Goal: Transaction & Acquisition: Obtain resource

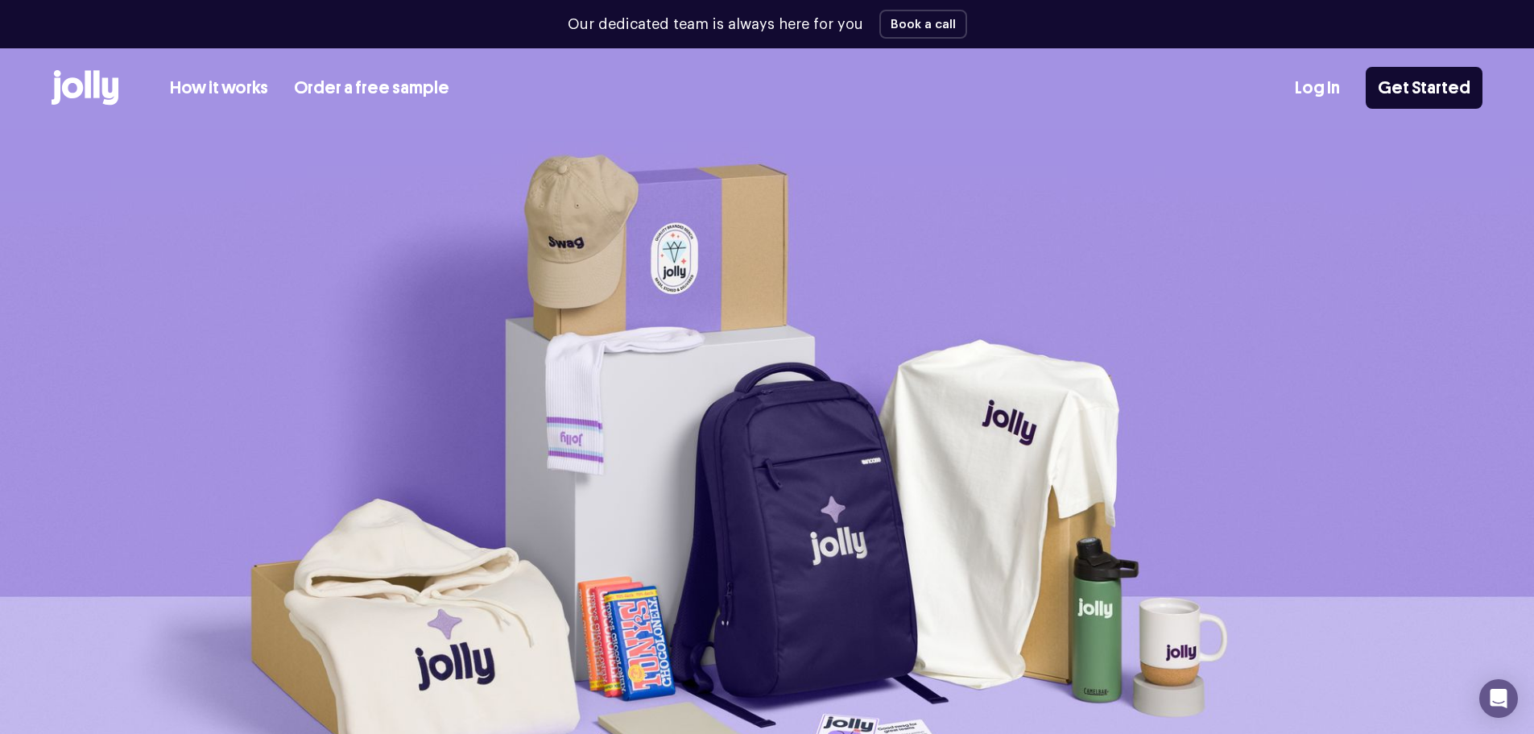
click at [246, 85] on link "How it works" at bounding box center [219, 88] width 98 height 27
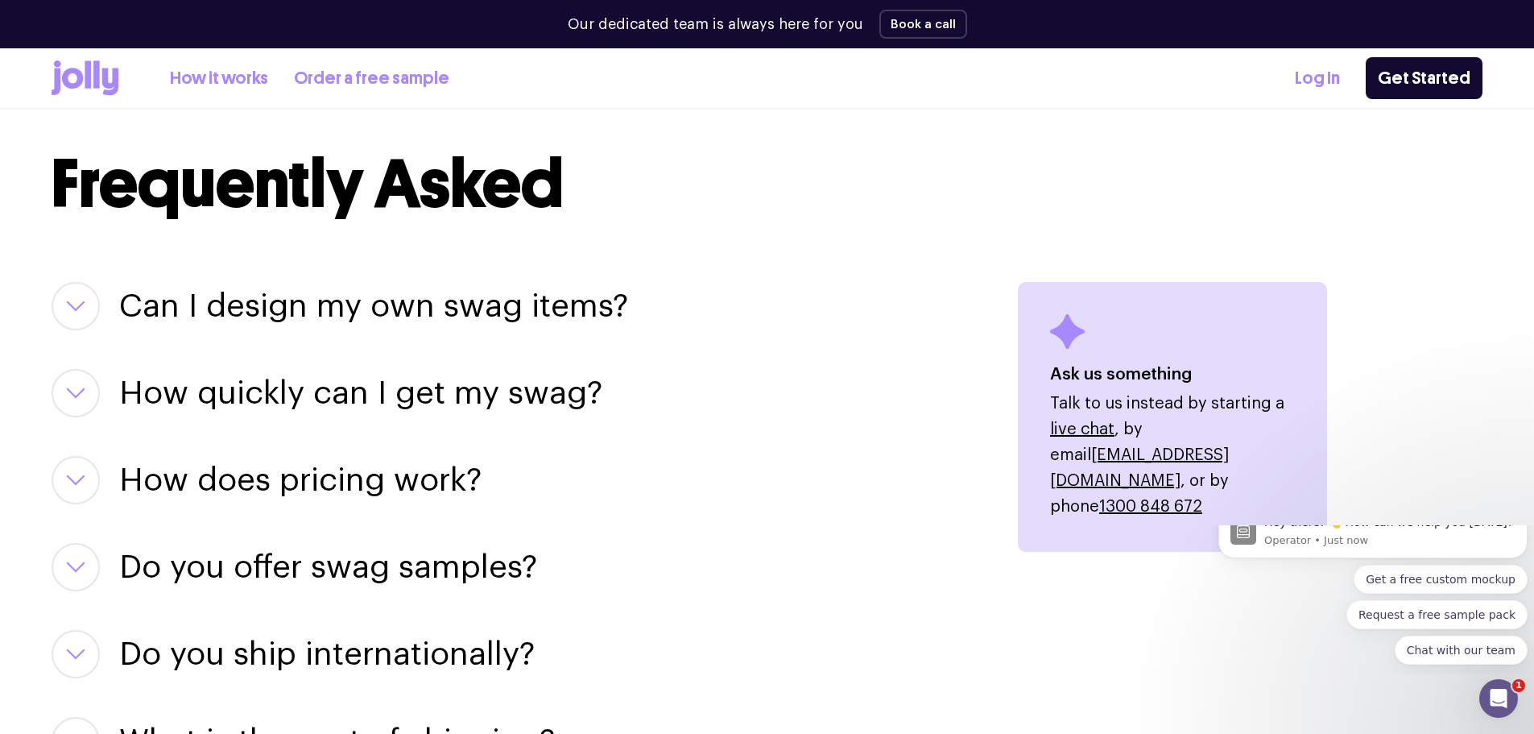
scroll to position [1933, 0]
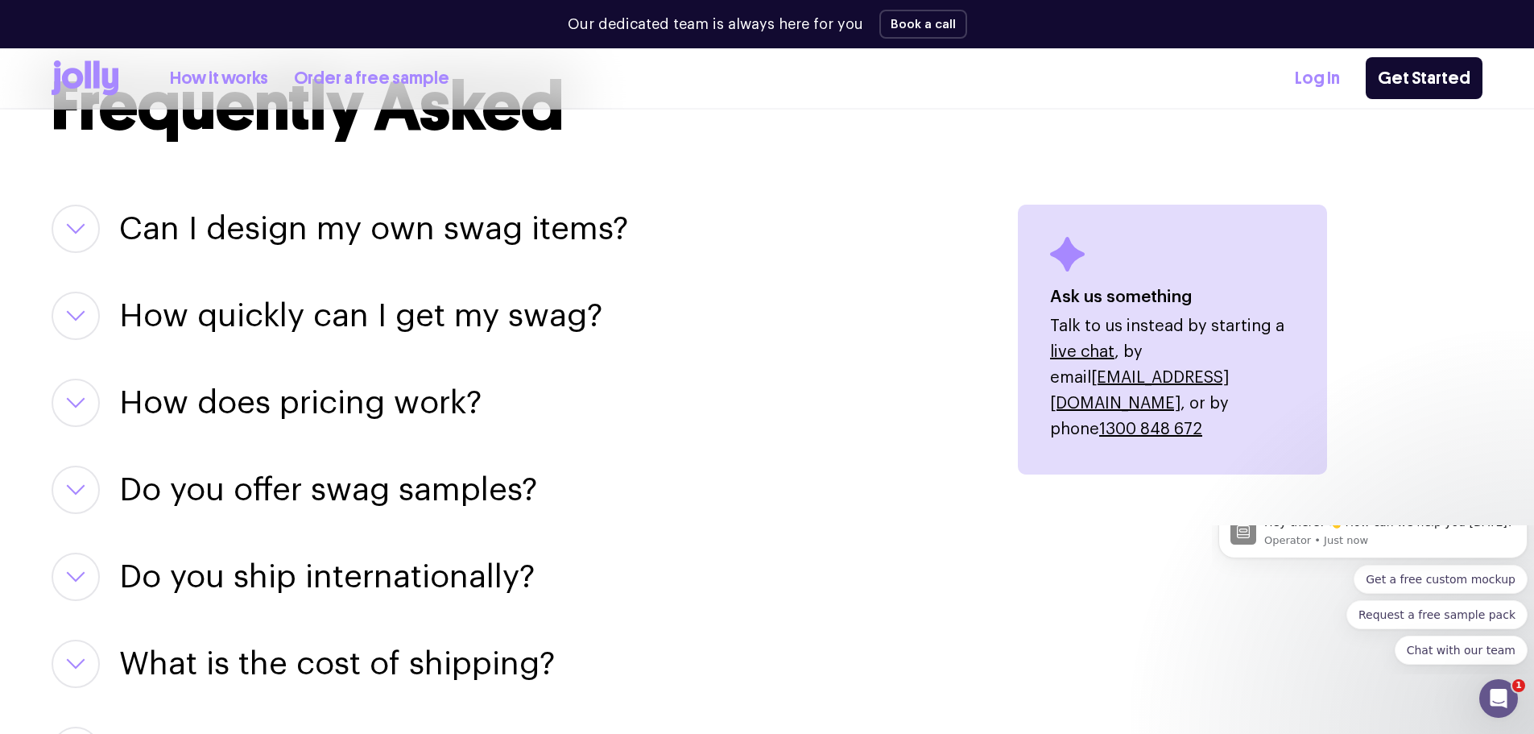
click at [397, 238] on h3 "Can I design my own swag items?" at bounding box center [373, 229] width 509 height 48
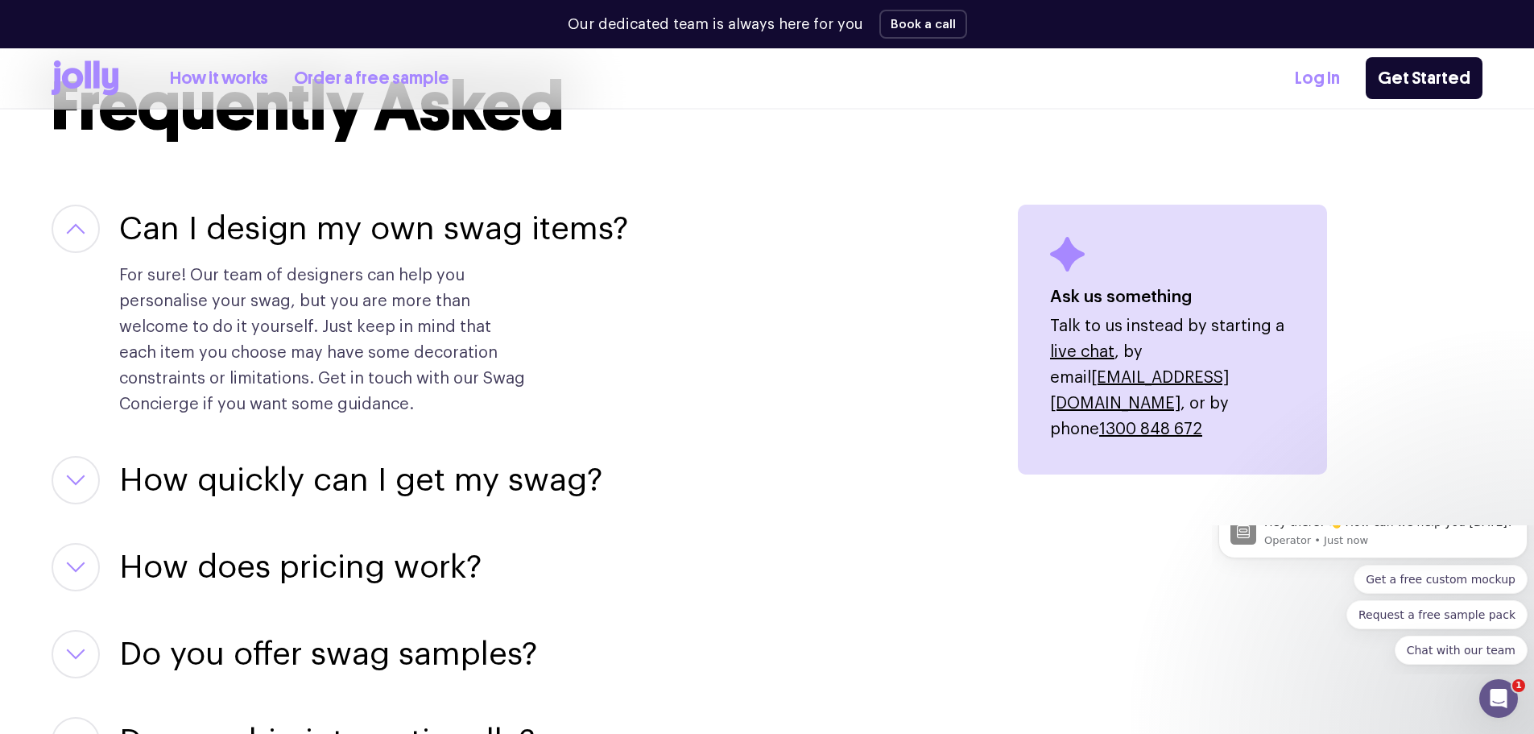
click at [76, 81] on icon at bounding box center [85, 77] width 67 height 35
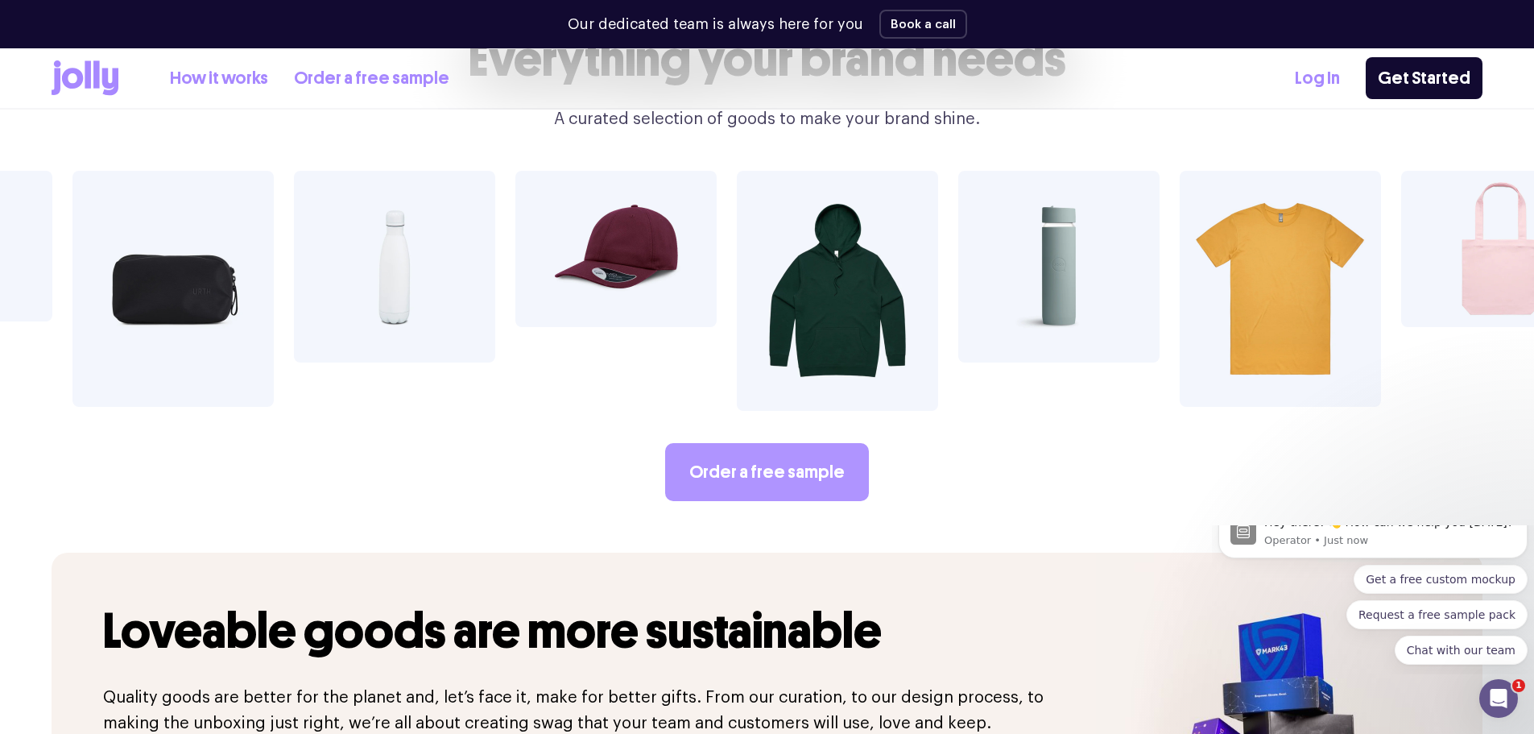
scroll to position [2900, 0]
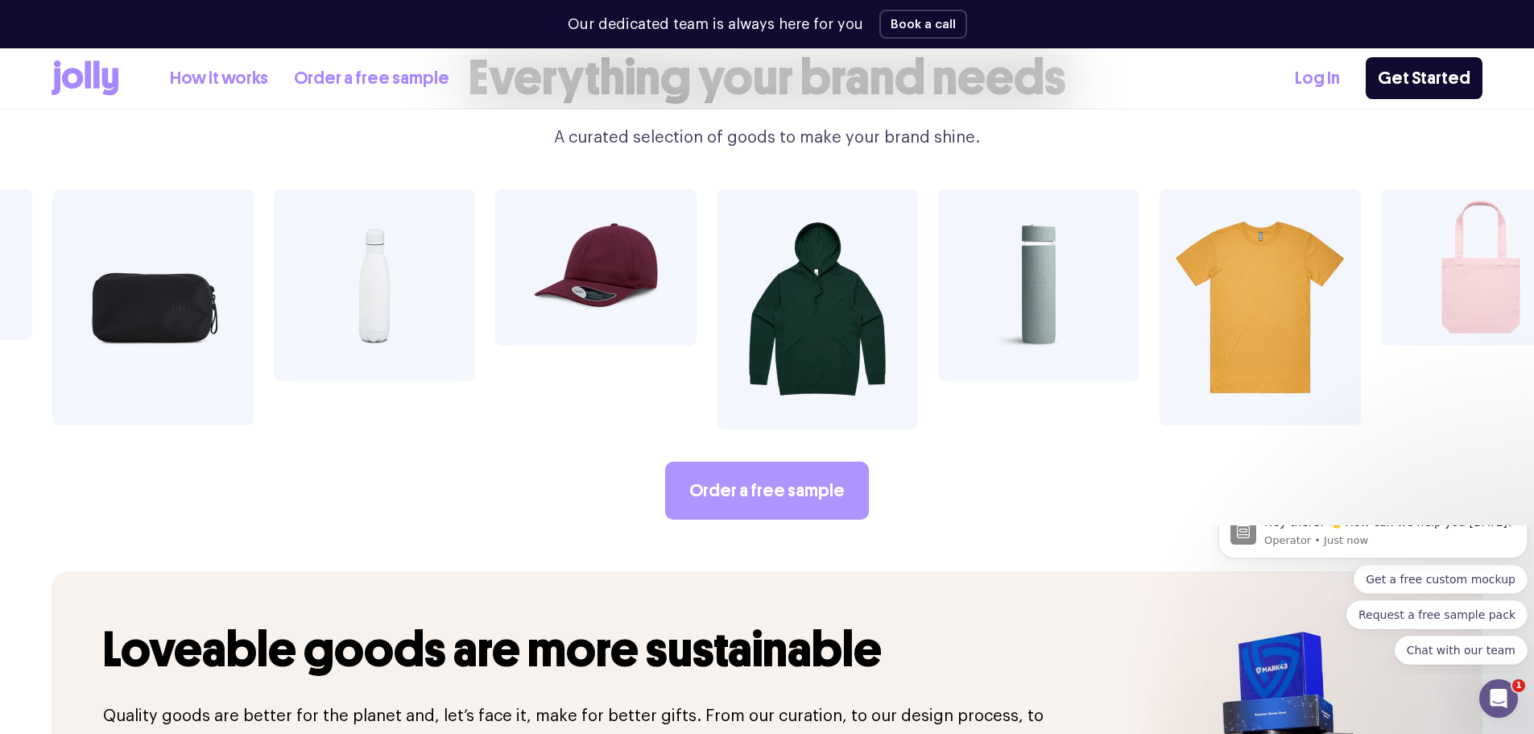
click at [731, 462] on link "Order a free sample" at bounding box center [767, 491] width 204 height 58
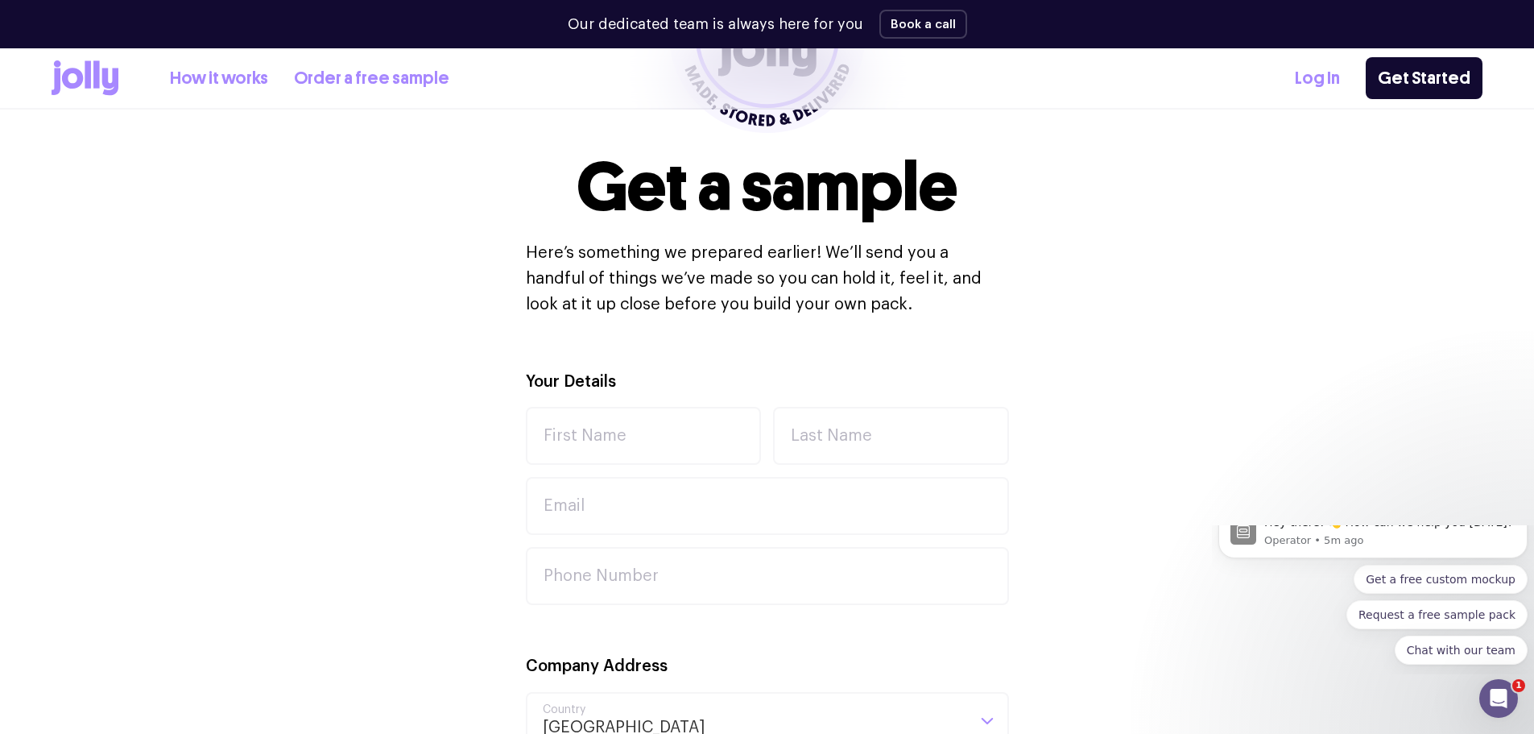
scroll to position [322, 0]
click at [1418, 65] on link "Get Started" at bounding box center [1424, 78] width 117 height 42
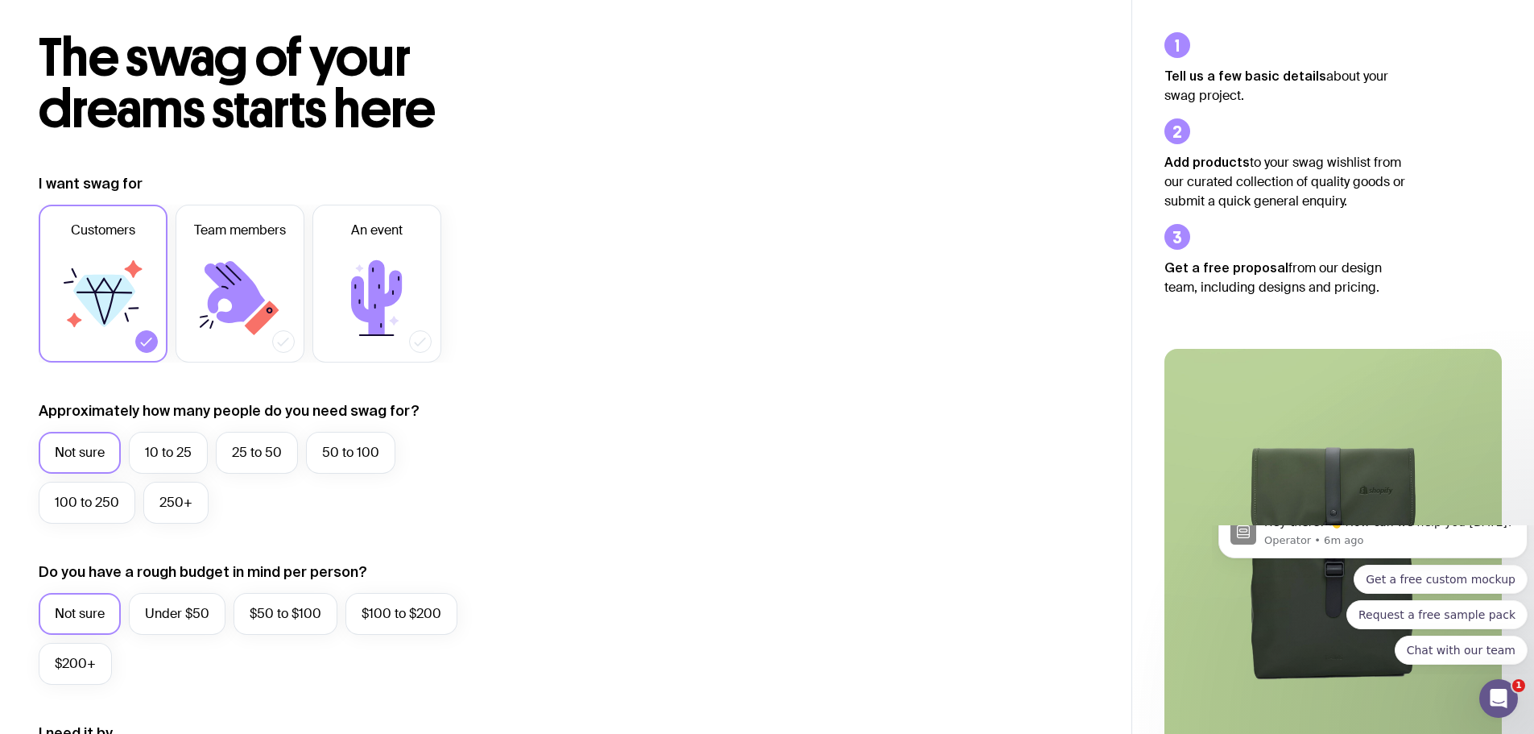
scroll to position [72, 0]
click at [234, 449] on label "25 to 50" at bounding box center [257, 454] width 82 height 42
click at [0, 0] on input "25 to 50" at bounding box center [0, 0] width 0 height 0
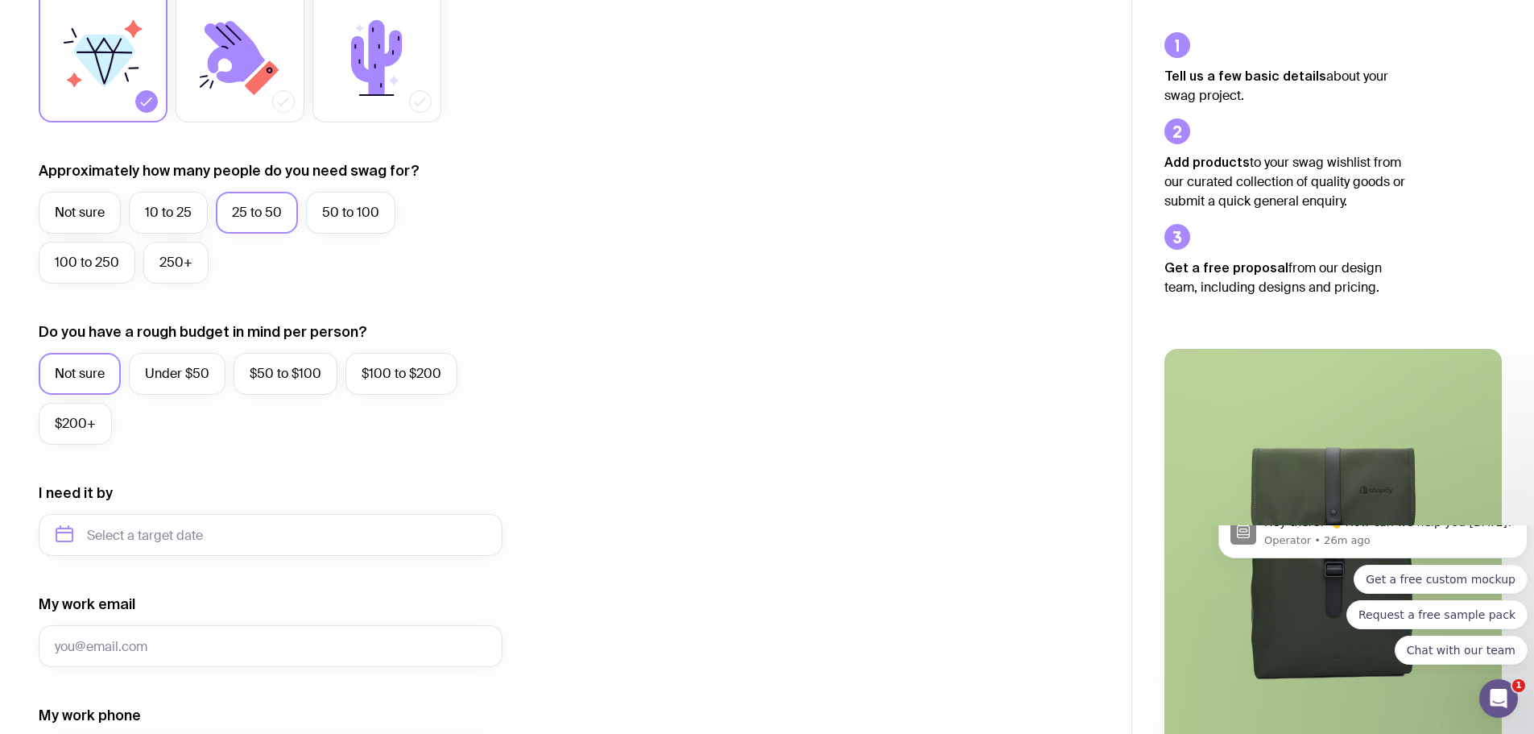
scroll to position [313, 0]
click at [294, 375] on label "$50 to $100" at bounding box center [286, 373] width 104 height 42
click at [0, 0] on input "$50 to $100" at bounding box center [0, 0] width 0 height 0
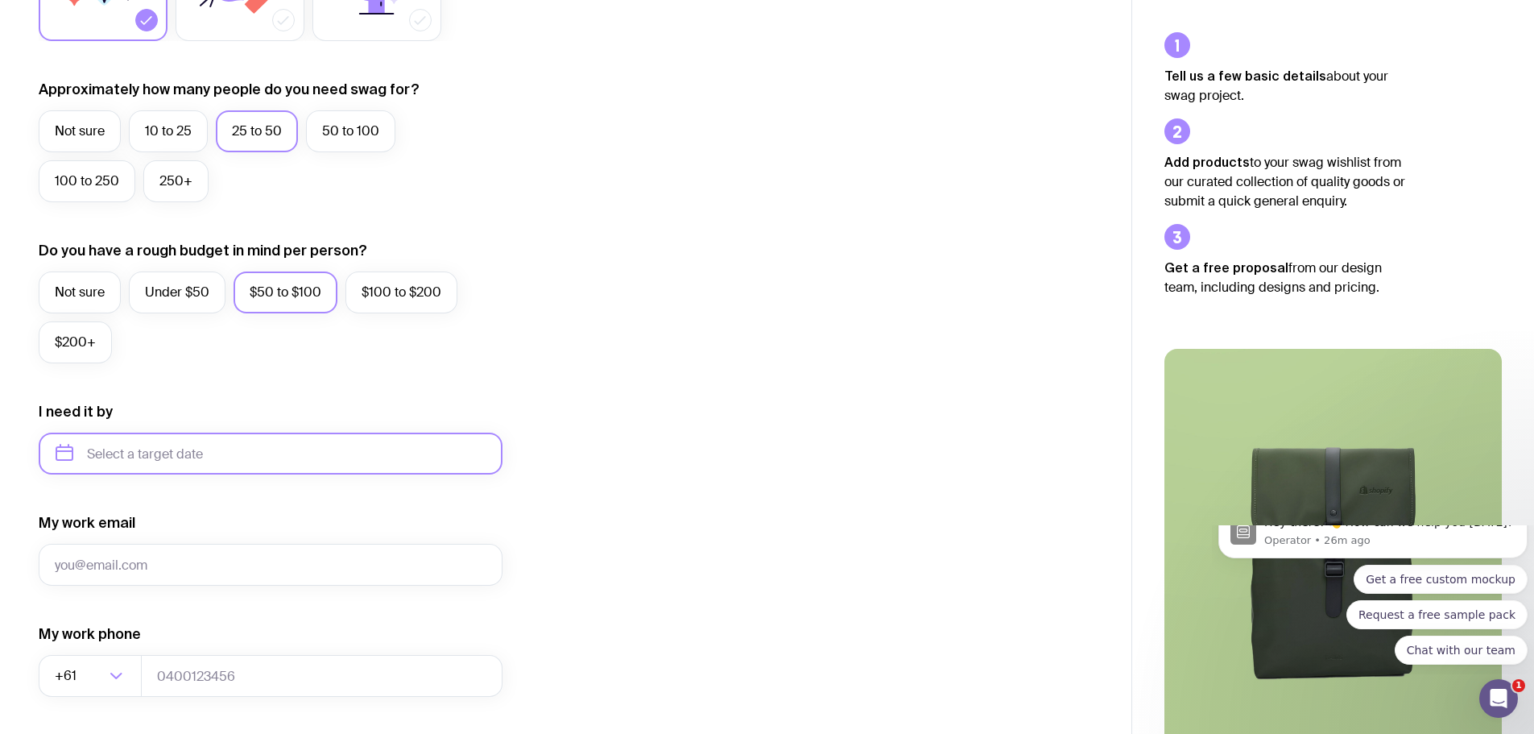
click at [177, 460] on input "text" at bounding box center [271, 454] width 464 height 42
click at [224, 511] on icon "button" at bounding box center [218, 508] width 19 height 19
click at [92, 545] on button "Jan" at bounding box center [76, 545] width 59 height 32
type input "[DATE]"
click at [163, 563] on input "My work email" at bounding box center [271, 565] width 464 height 42
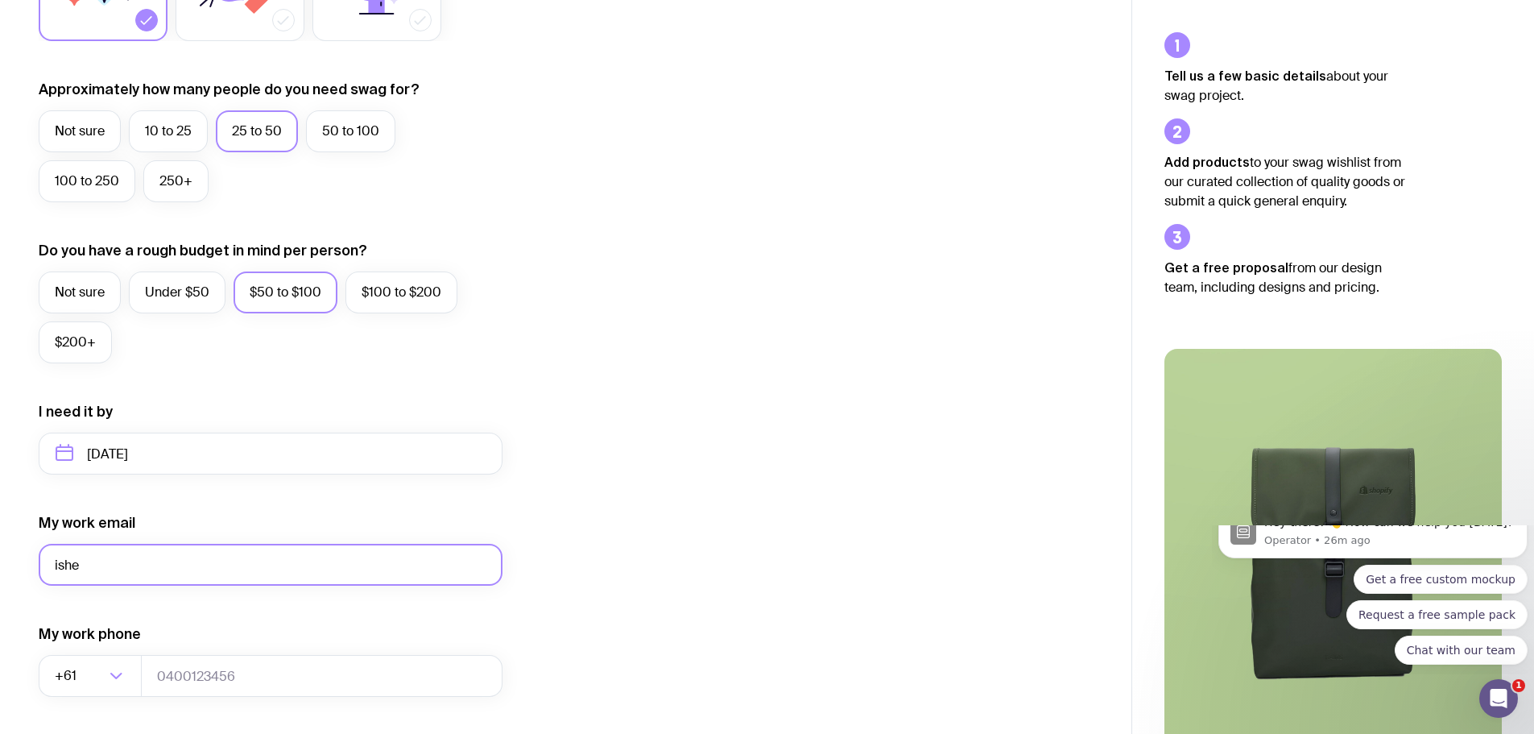
type input "ishel"
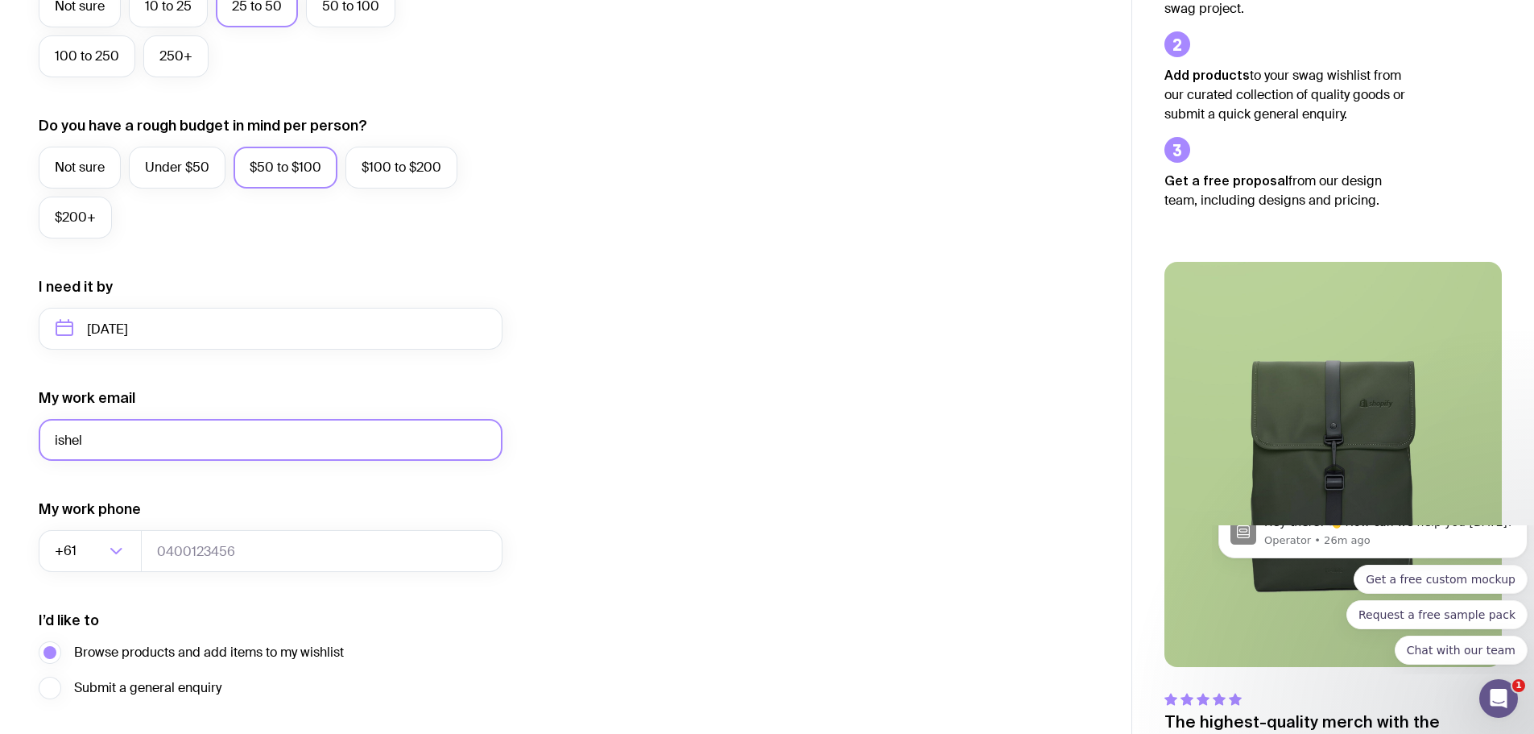
scroll to position [636, 0]
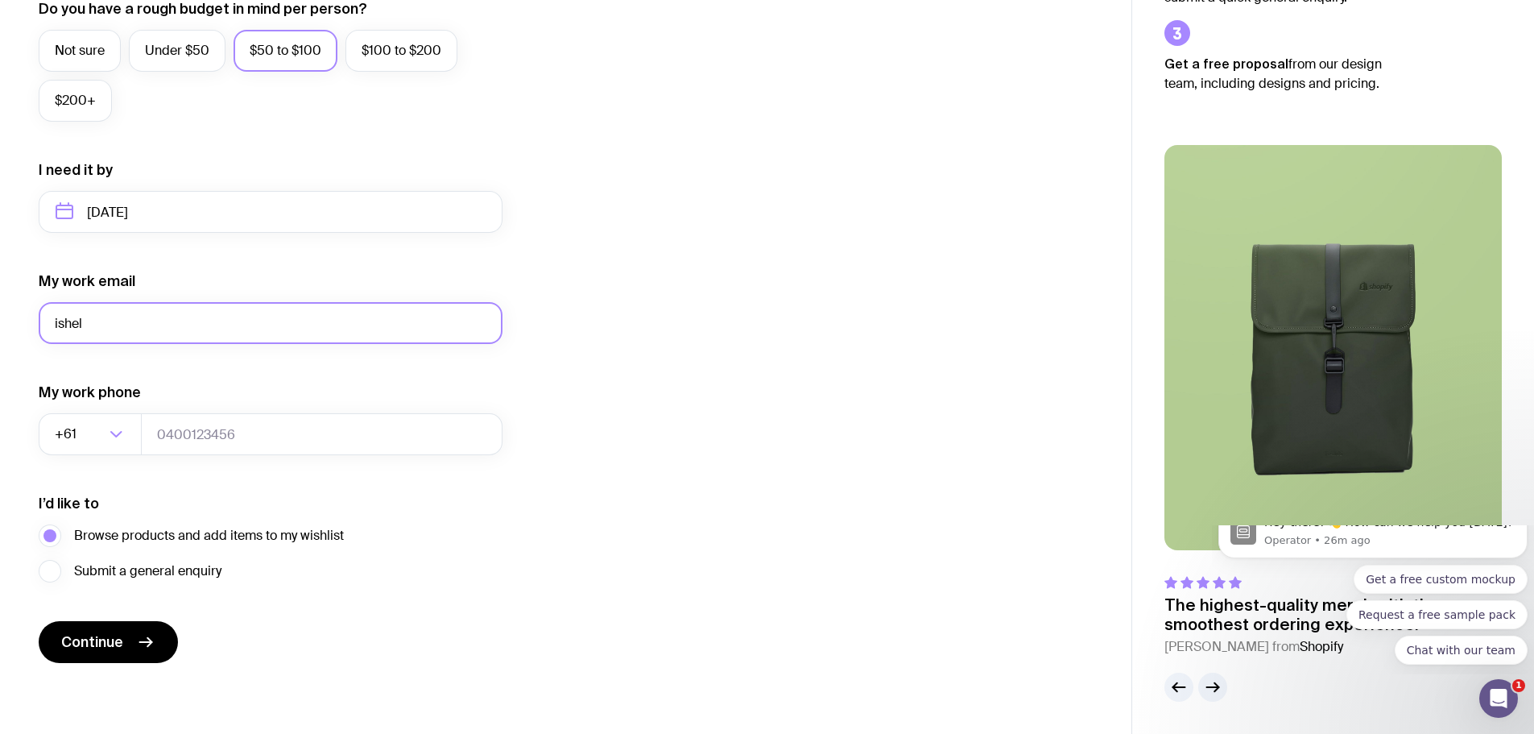
drag, startPoint x: 156, startPoint y: 309, endPoint x: 32, endPoint y: 318, distance: 124.4
click at [32, 318] on div "I want swag for Customers Team members An event Approximately how many people d…" at bounding box center [566, 137] width 1132 height 1052
click at [124, 329] on input "My work email" at bounding box center [271, 323] width 464 height 42
type input "[EMAIL_ADDRESS][DOMAIN_NAME]"
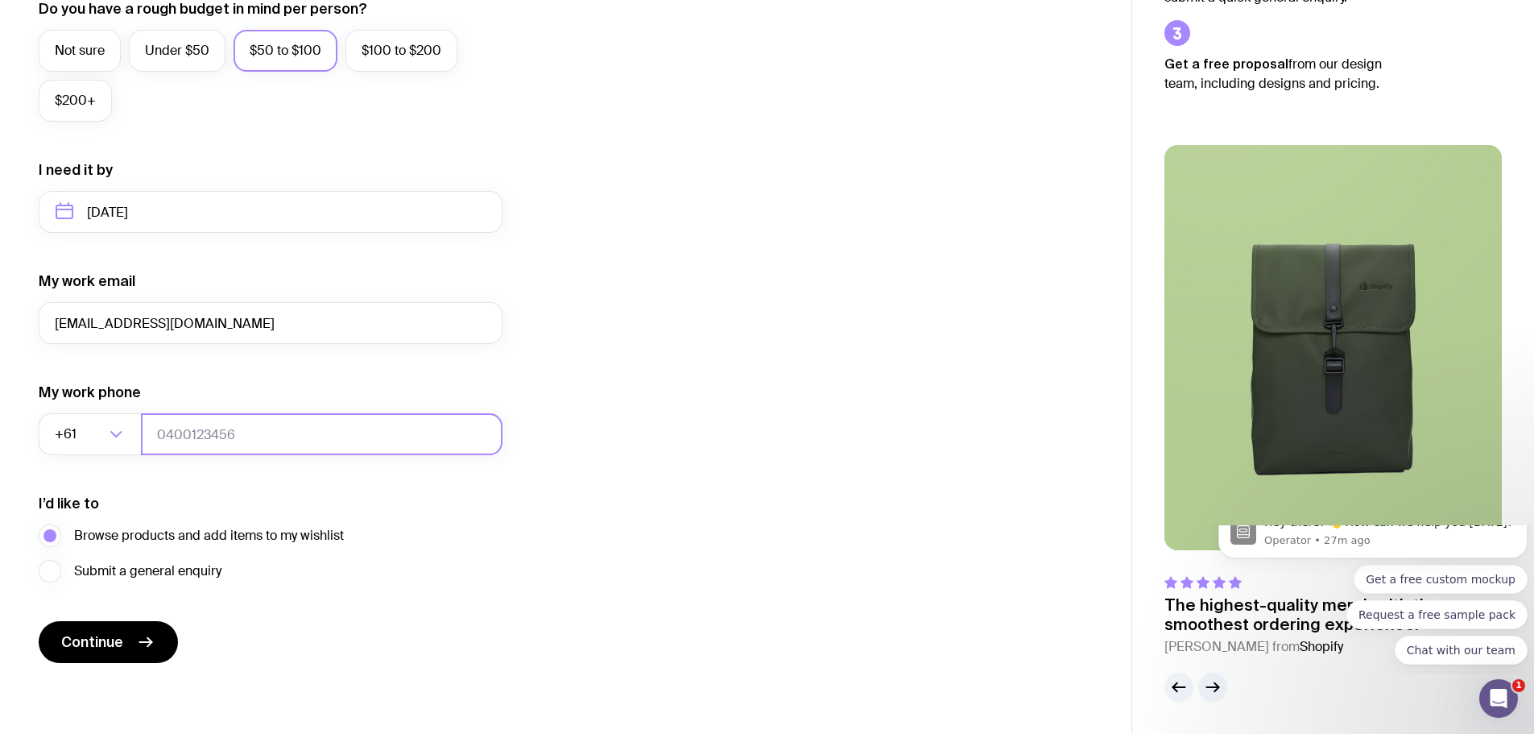
click at [192, 436] on input "tel" at bounding box center [322, 434] width 362 height 42
type input "474121442"
click at [127, 644] on button "Continue" at bounding box center [108, 642] width 139 height 42
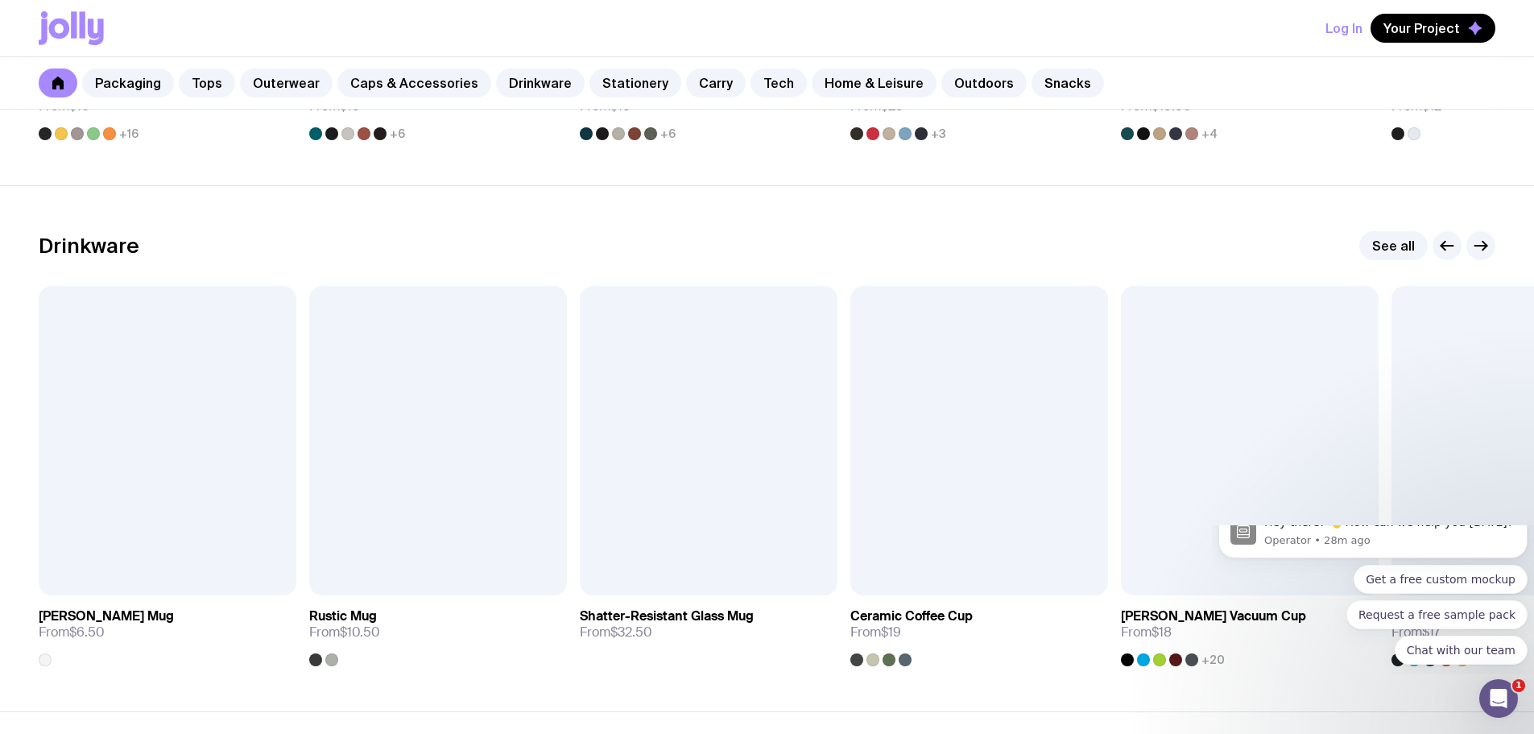
scroll to position [2336, 0]
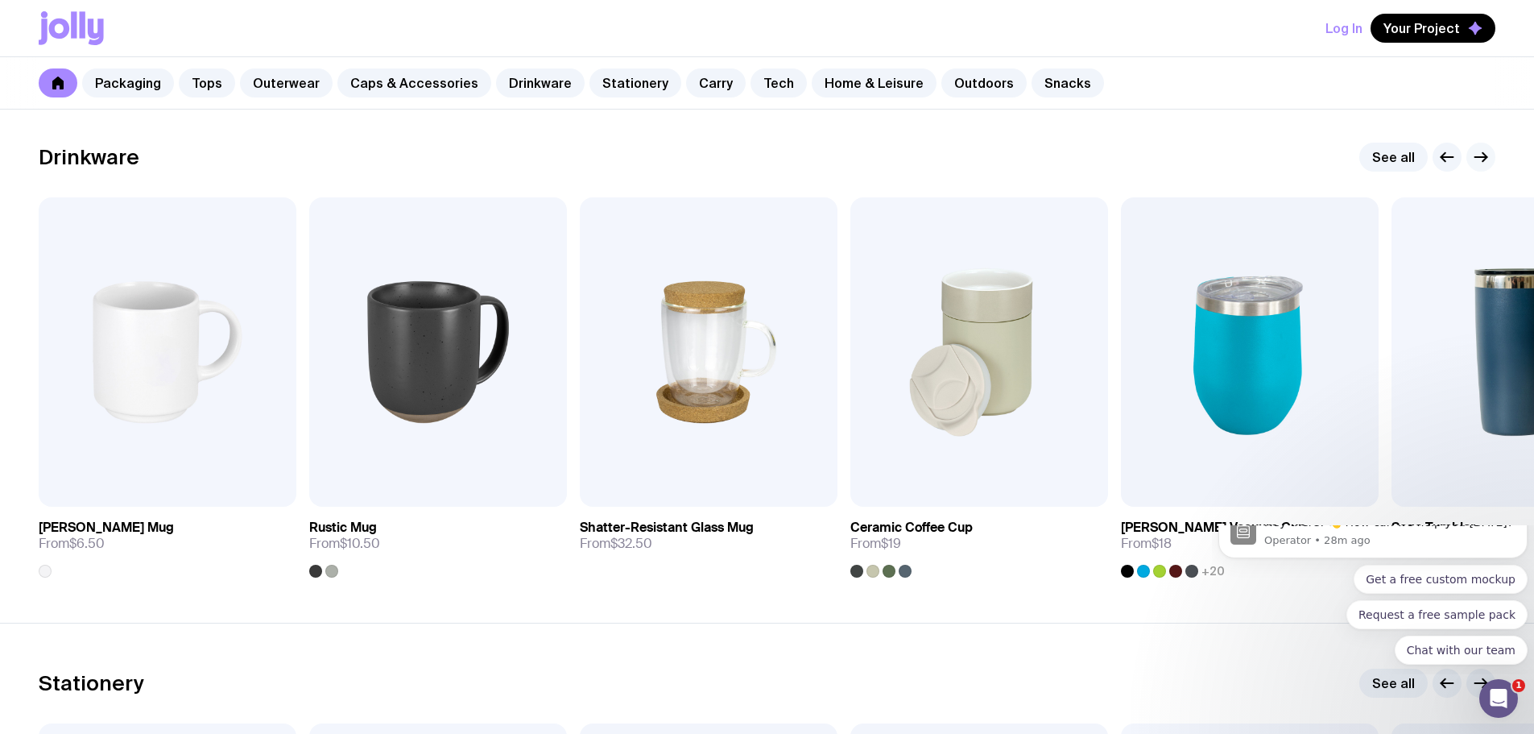
click at [1481, 155] on icon "button" at bounding box center [1481, 156] width 19 height 19
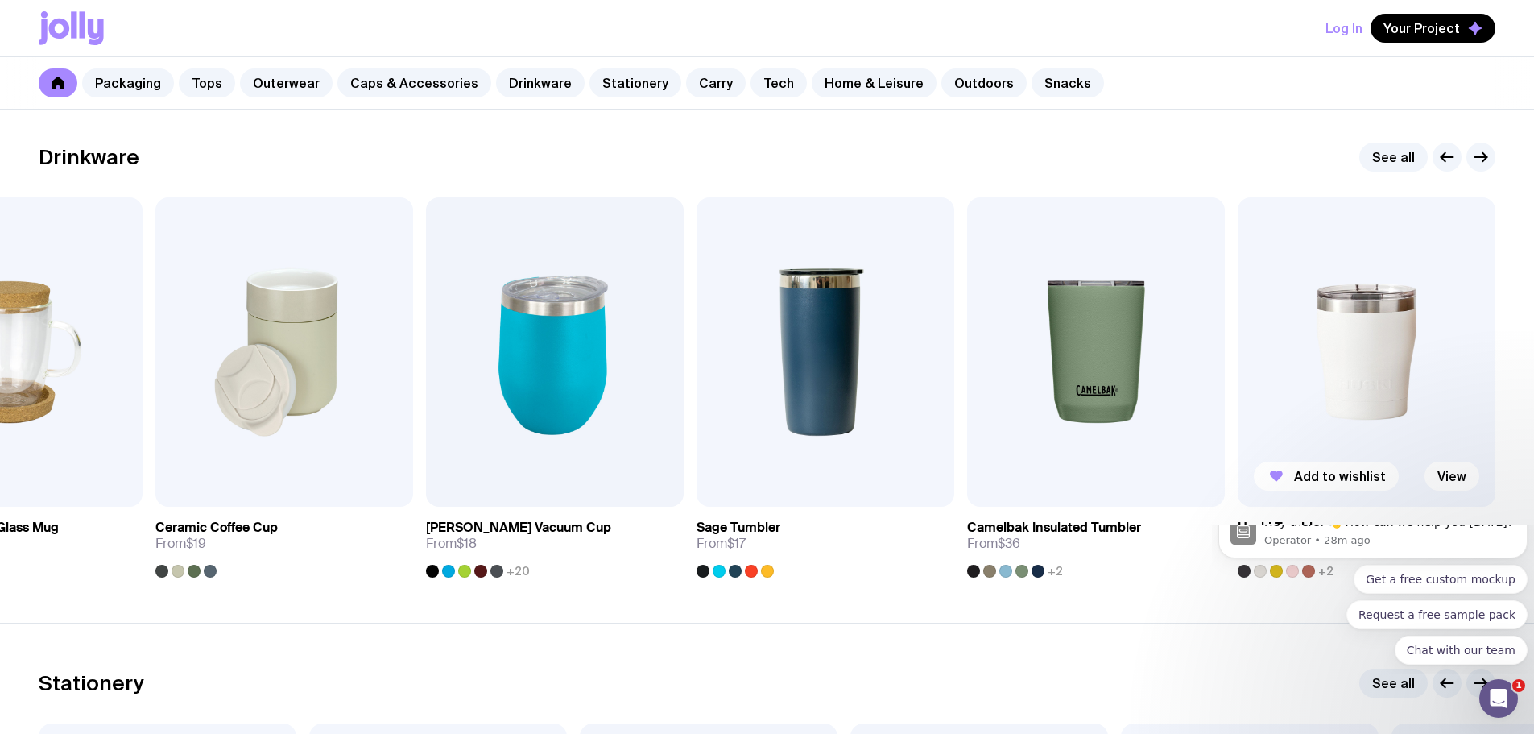
click at [1378, 358] on img at bounding box center [1367, 351] width 258 height 309
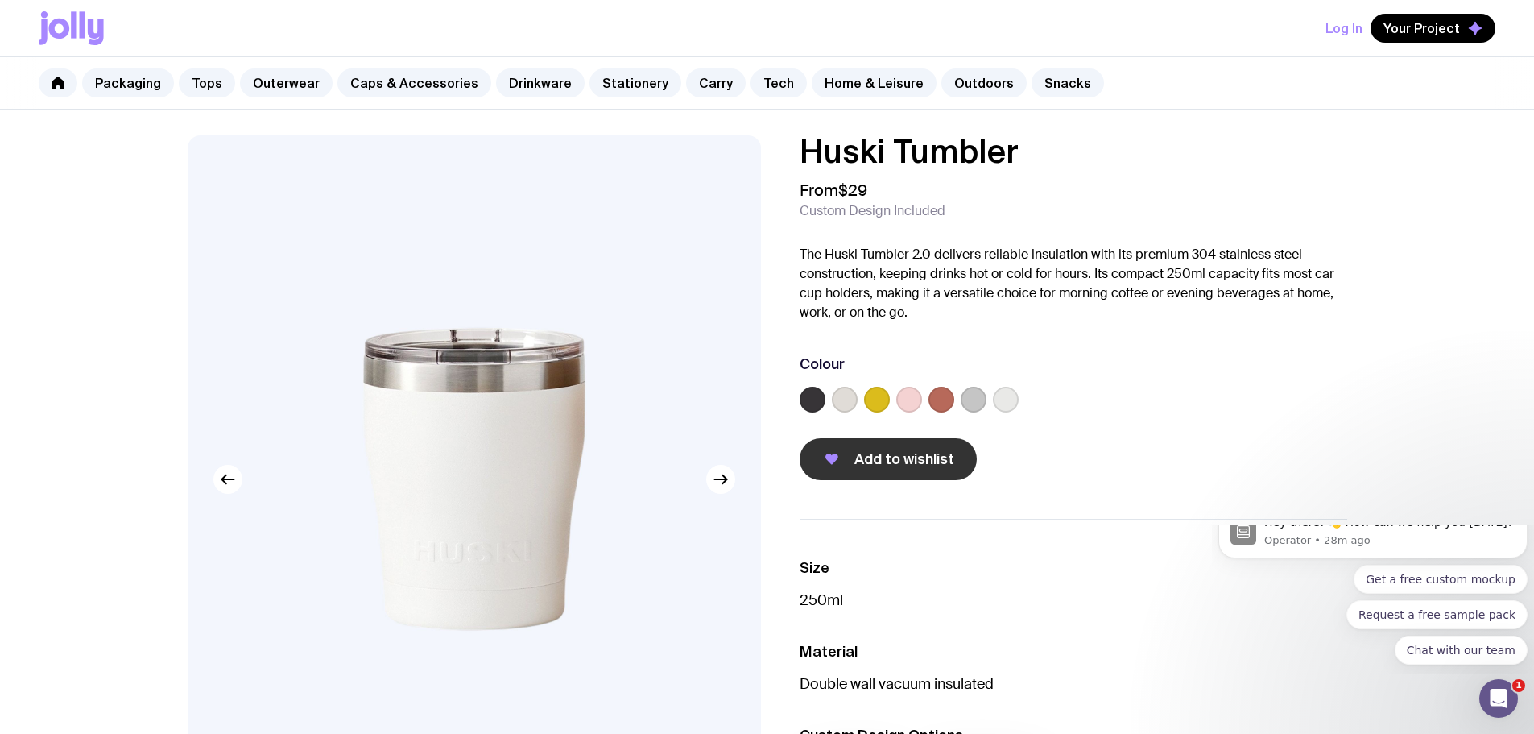
click at [874, 459] on span "Add to wishlist" at bounding box center [905, 458] width 100 height 19
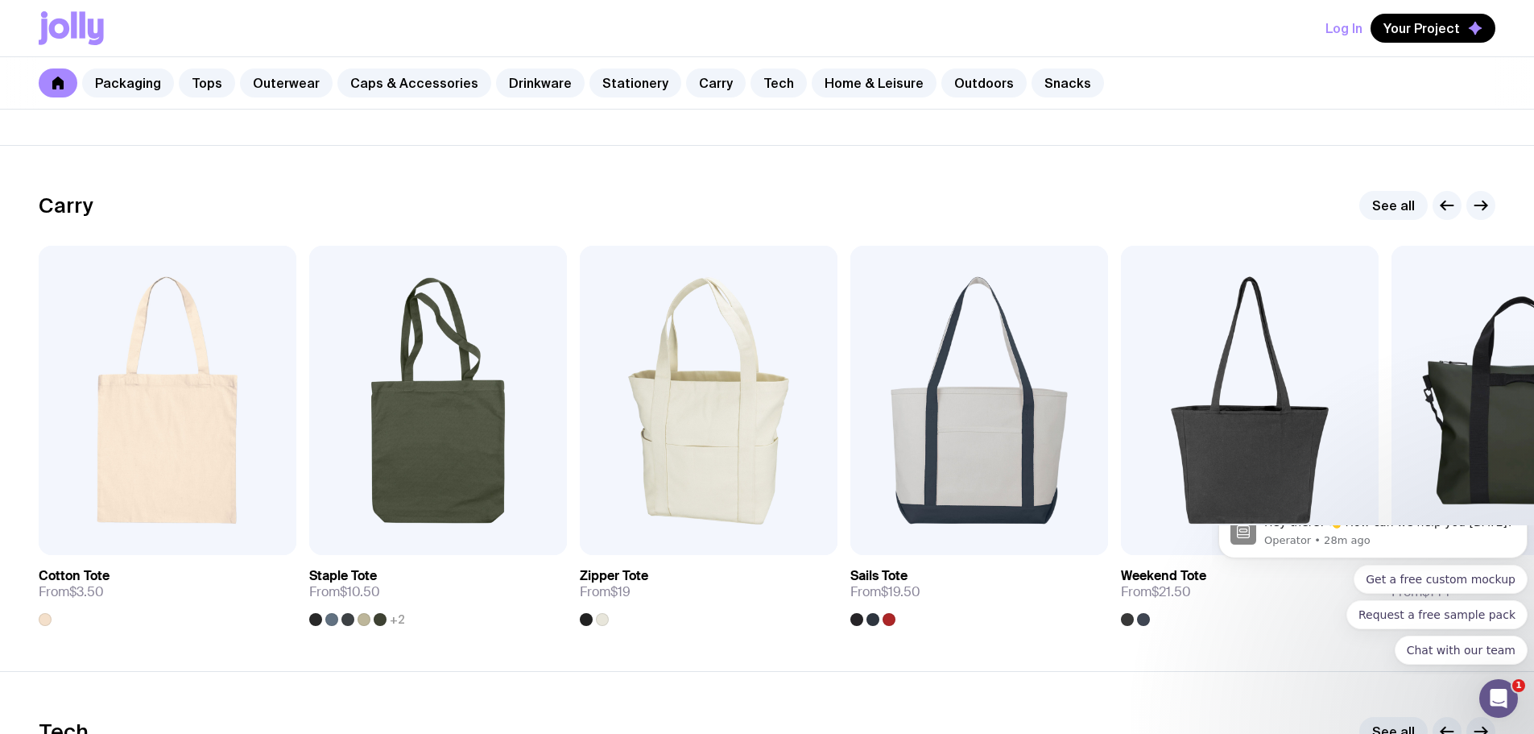
scroll to position [3420, 0]
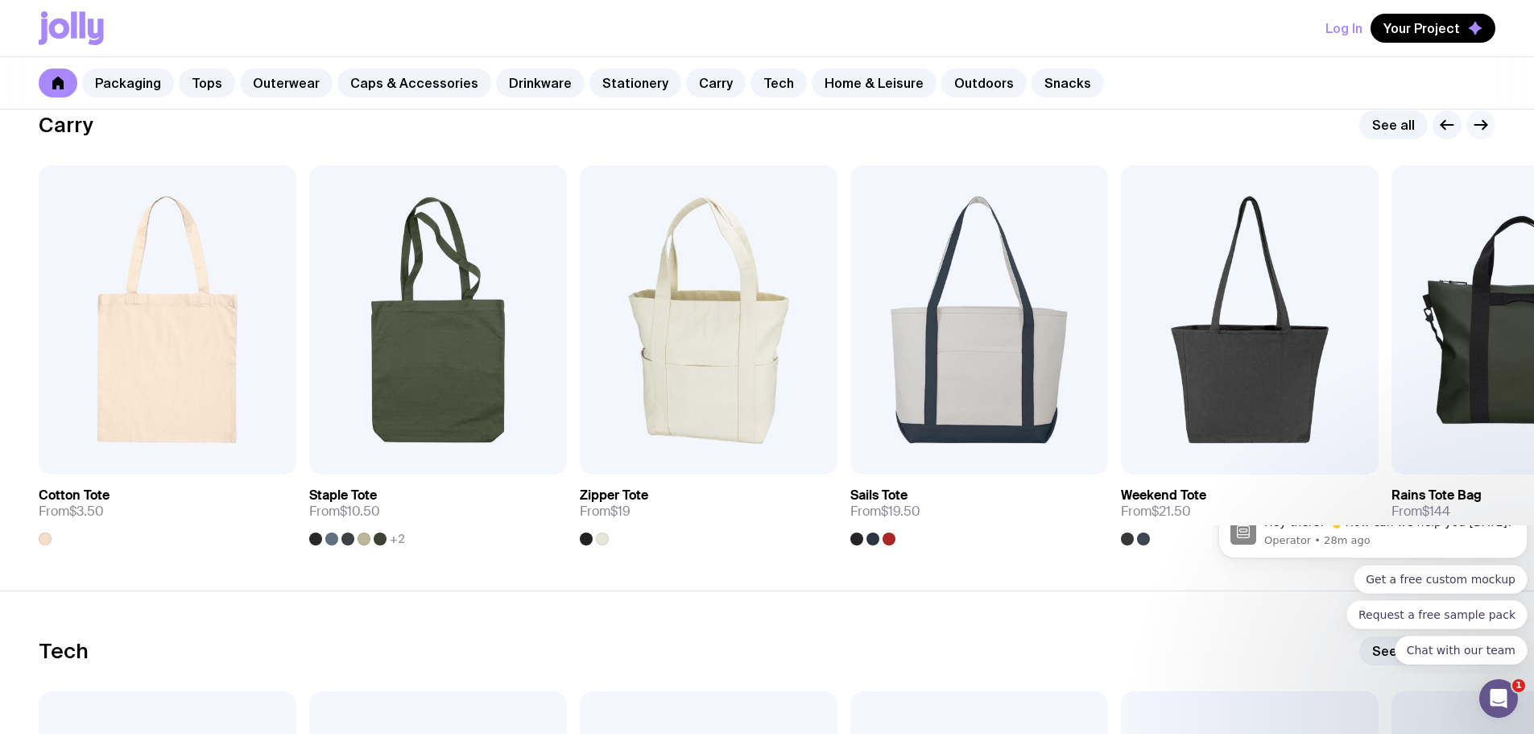
click at [1477, 124] on icon "button" at bounding box center [1481, 124] width 19 height 19
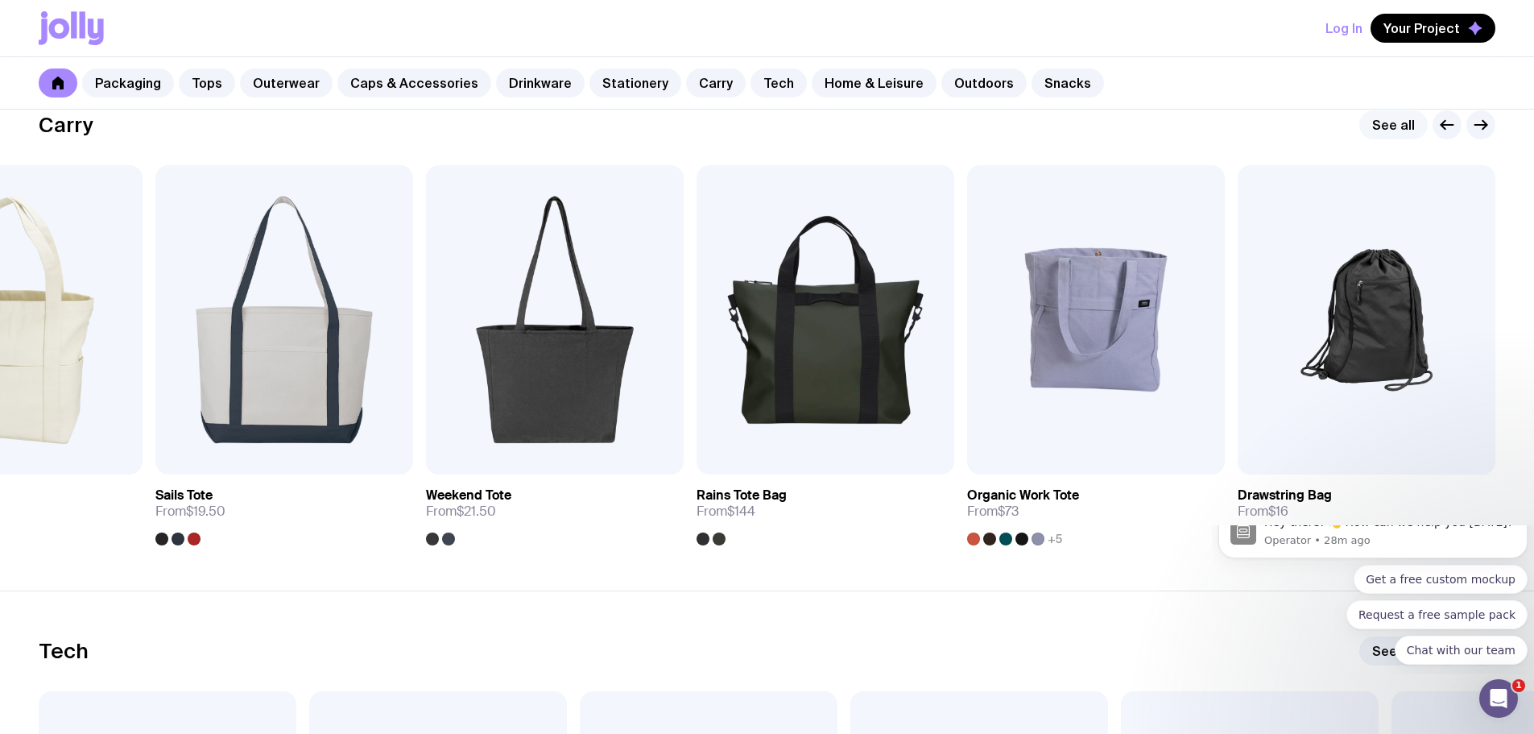
click at [1386, 128] on link "See all" at bounding box center [1394, 124] width 68 height 29
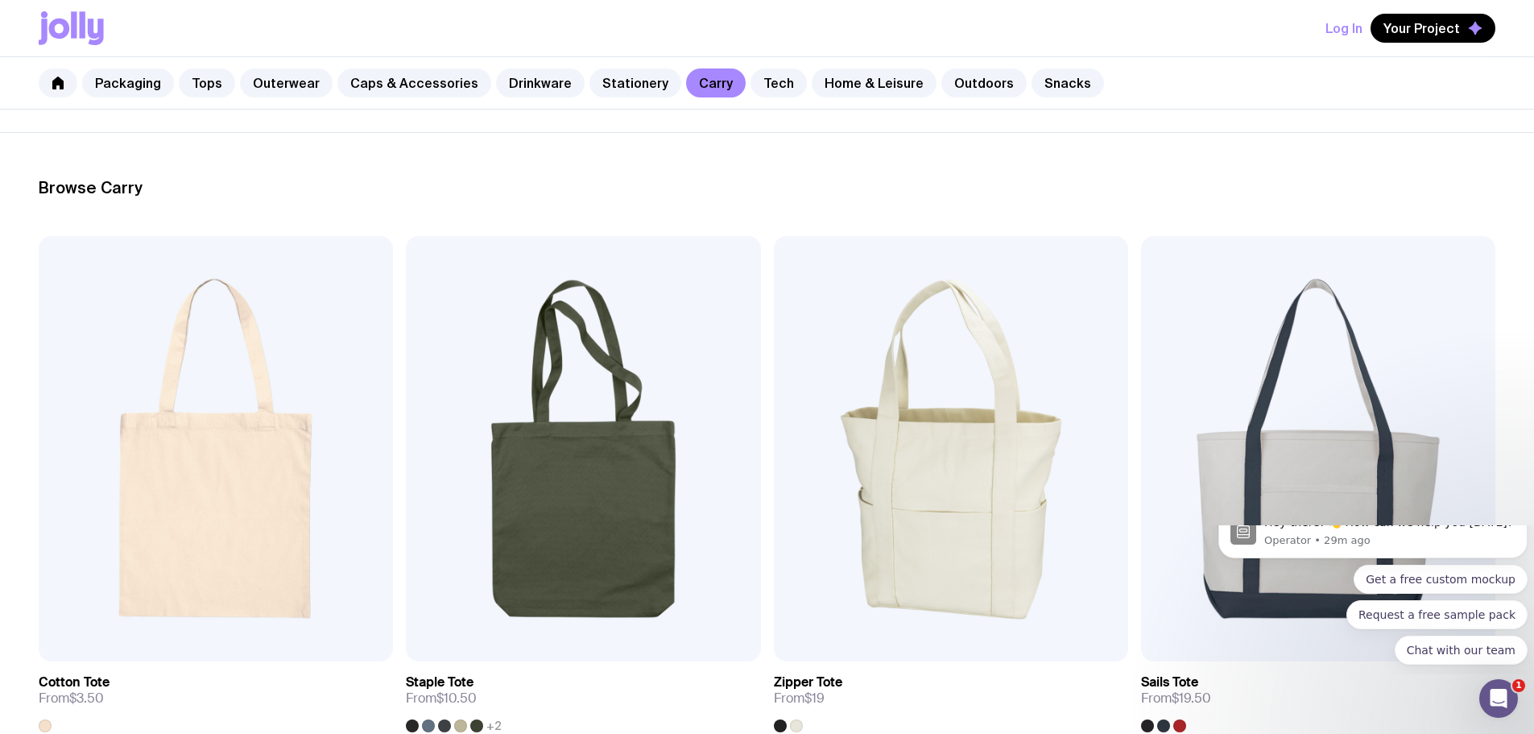
scroll to position [139, 0]
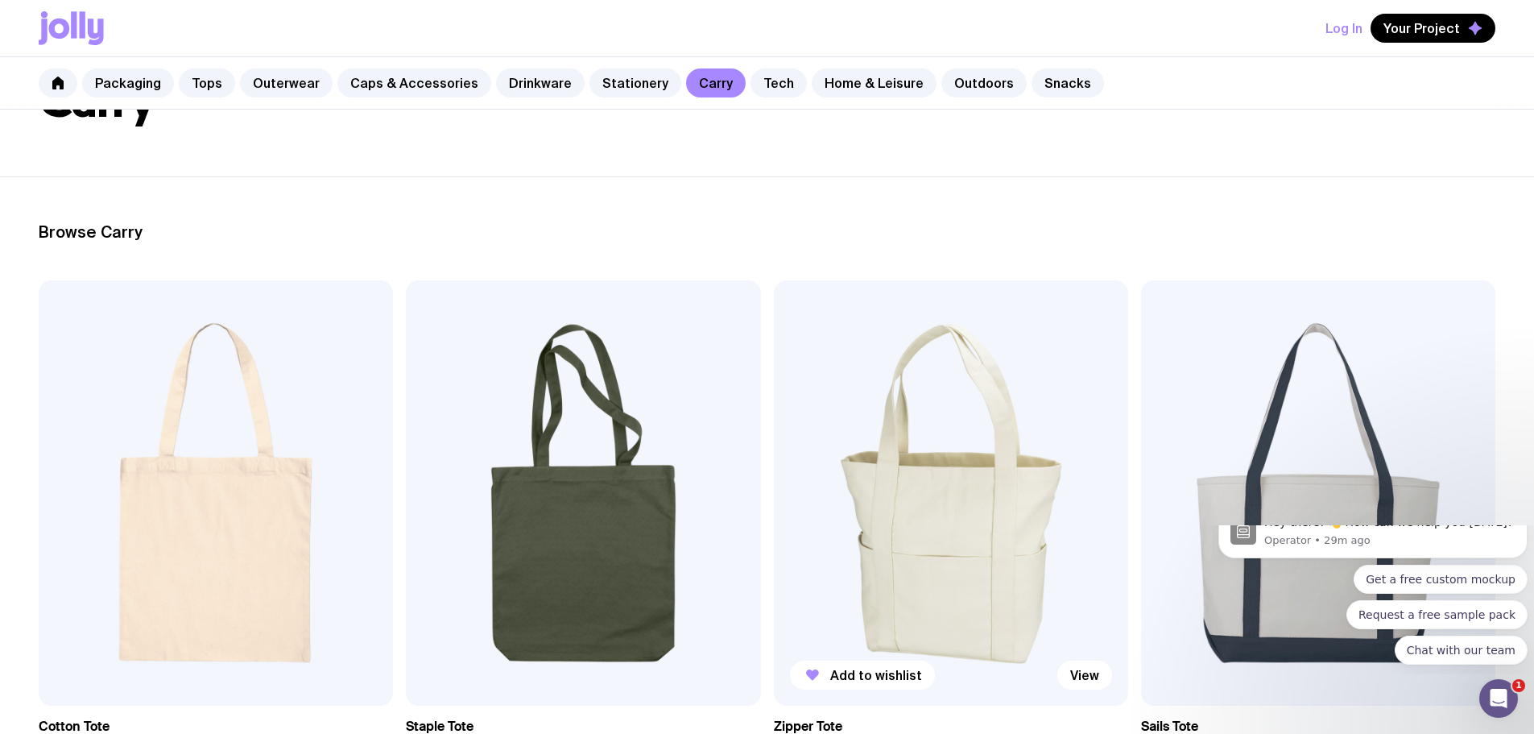
click at [774, 412] on img at bounding box center [951, 492] width 354 height 425
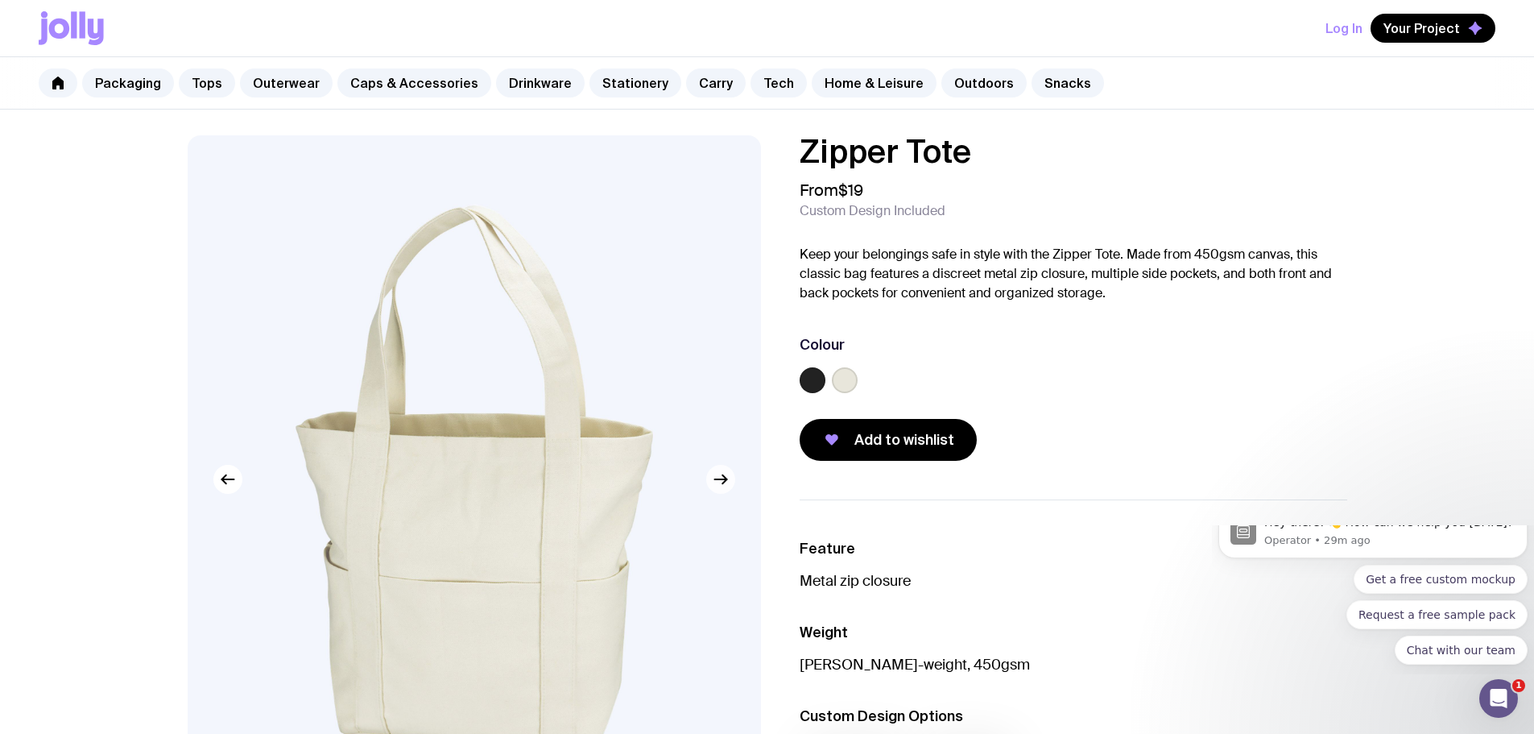
click at [723, 485] on icon "button" at bounding box center [720, 479] width 19 height 19
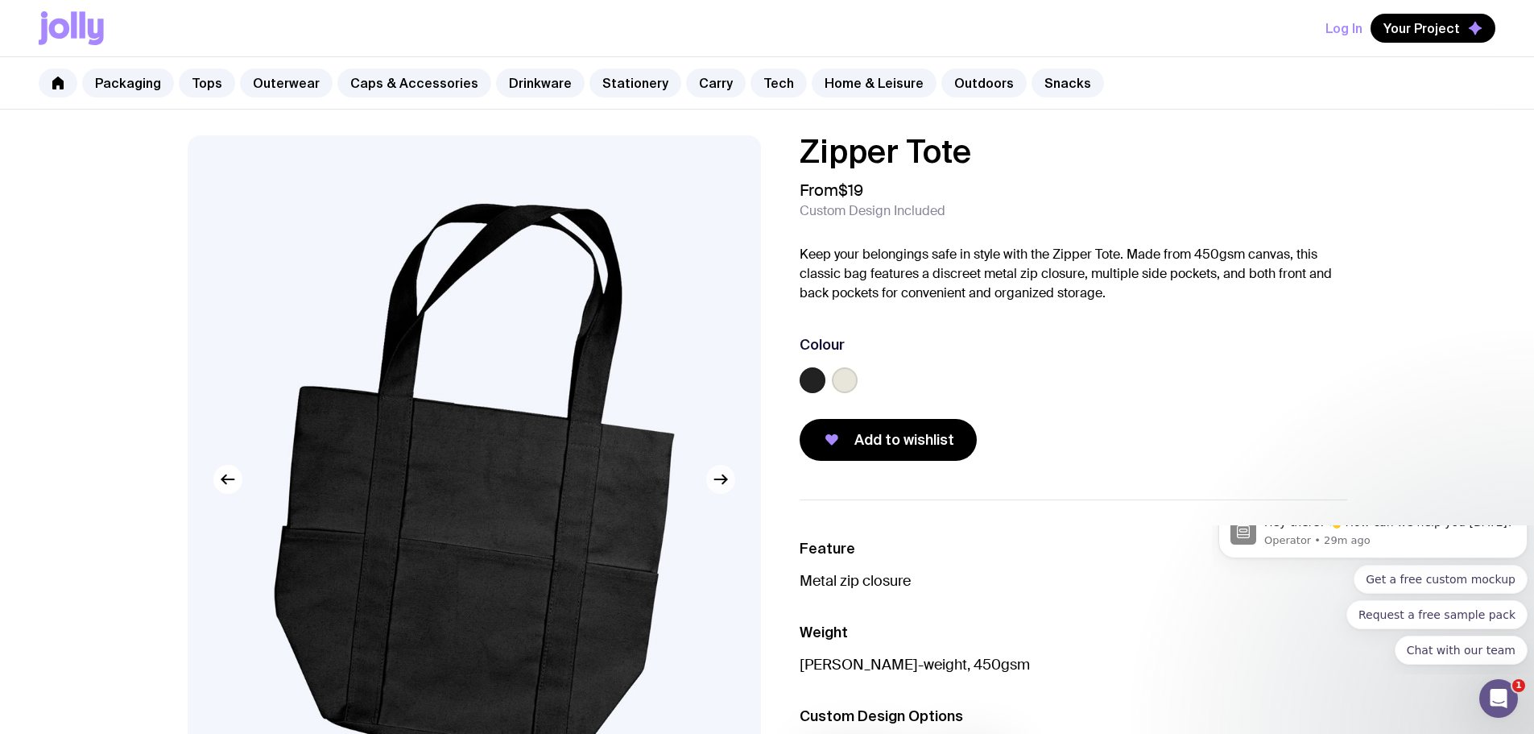
click at [723, 485] on icon "button" at bounding box center [720, 479] width 19 height 19
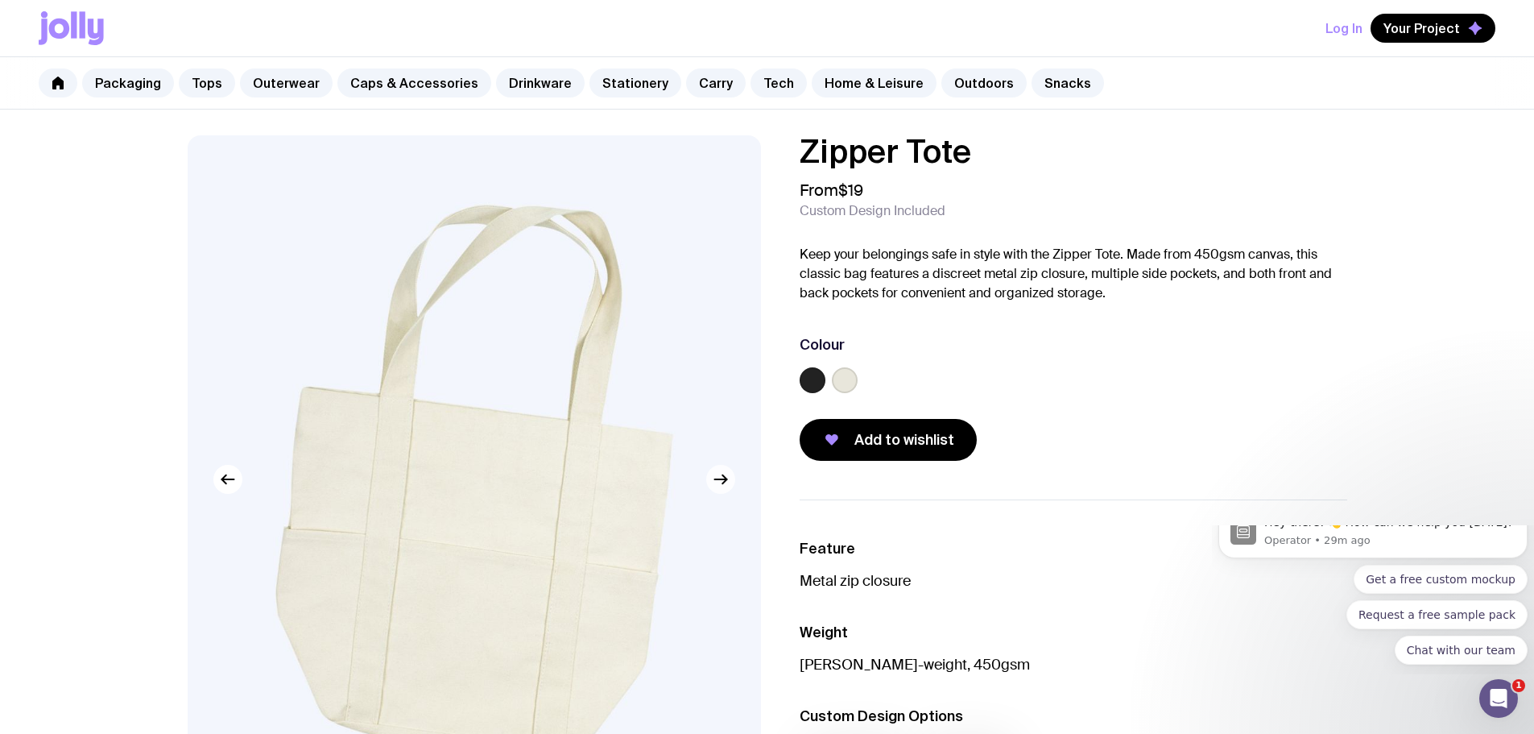
click at [723, 485] on icon "button" at bounding box center [720, 479] width 19 height 19
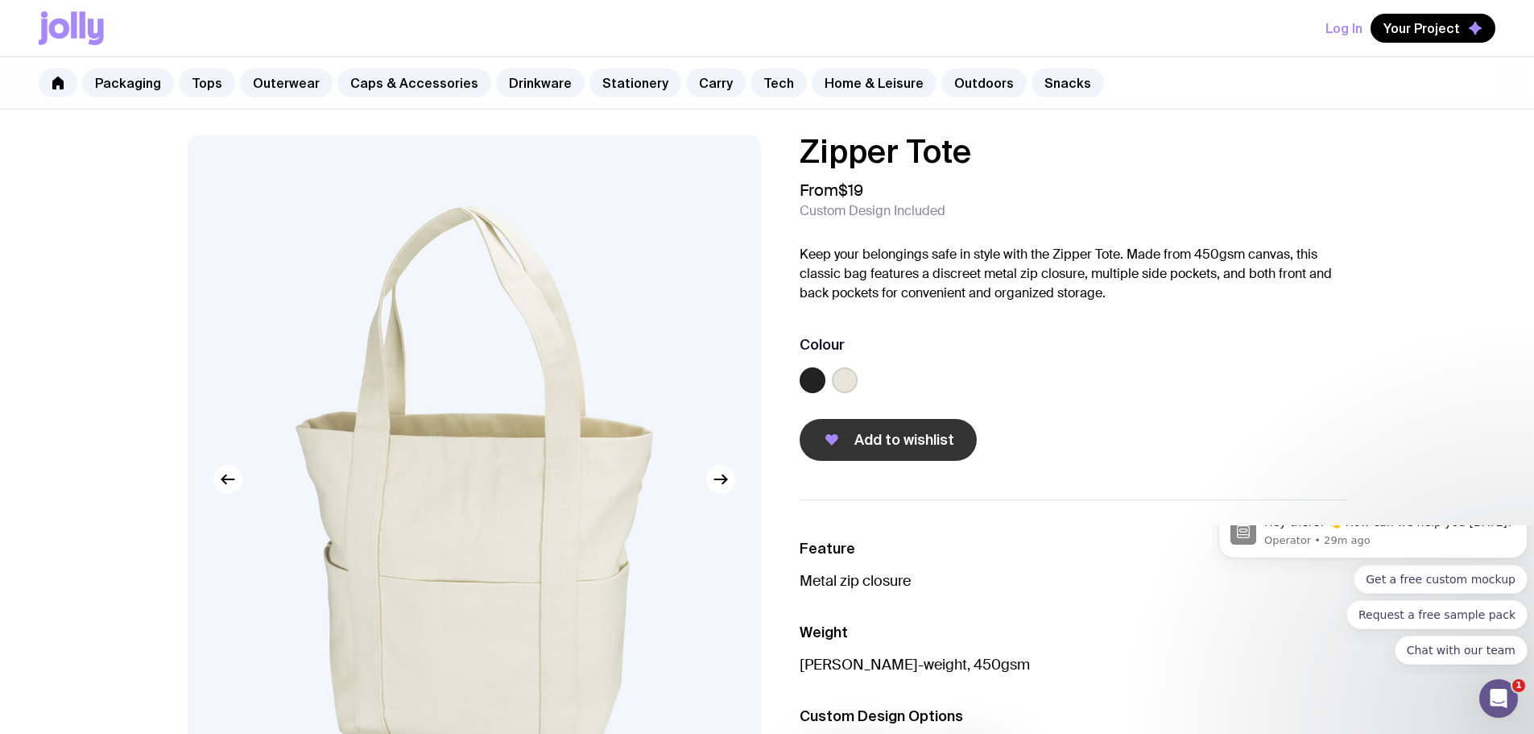
click at [866, 432] on span "Add to wishlist" at bounding box center [905, 439] width 100 height 19
click at [829, 80] on link "Home & Leisure" at bounding box center [874, 82] width 125 height 29
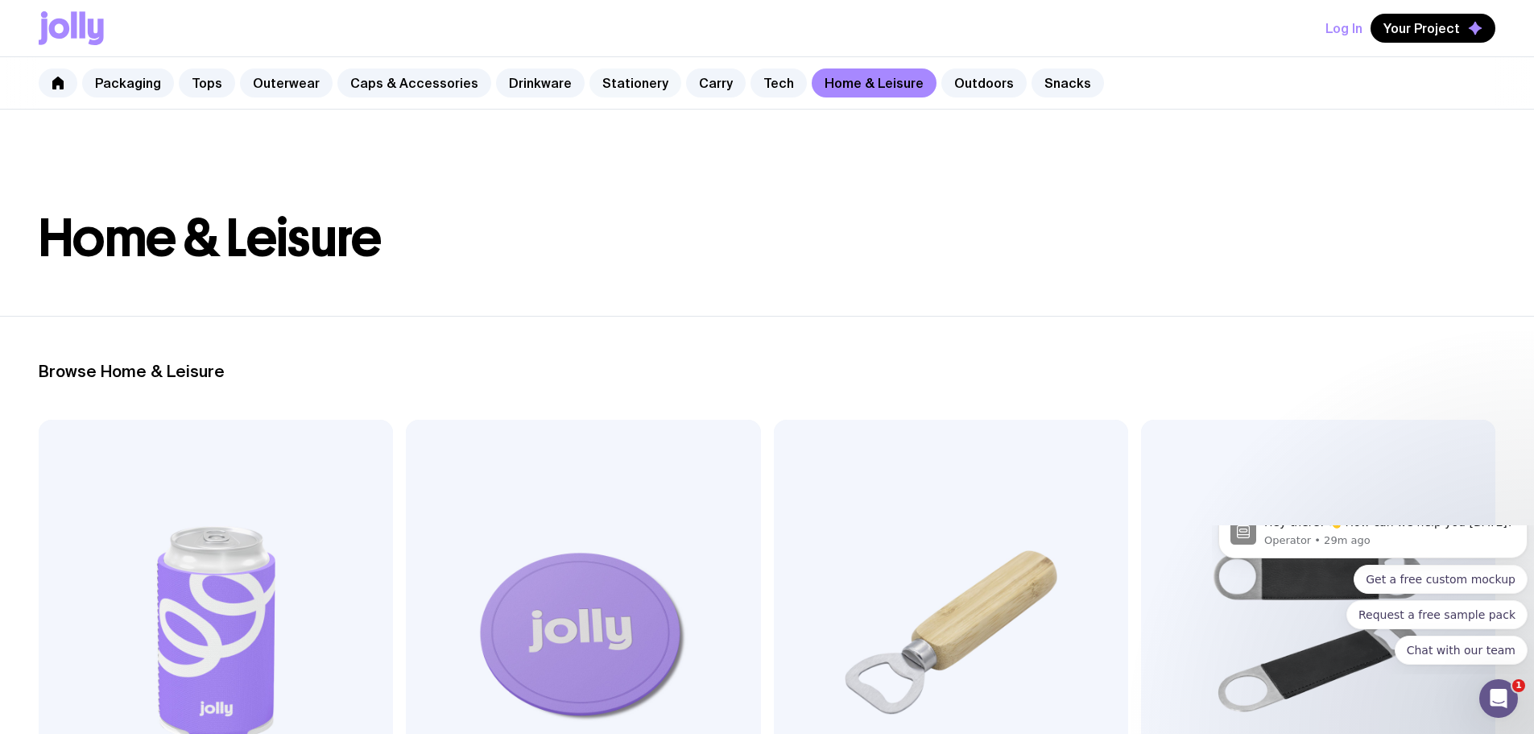
click at [590, 82] on link "Stationery" at bounding box center [636, 82] width 92 height 29
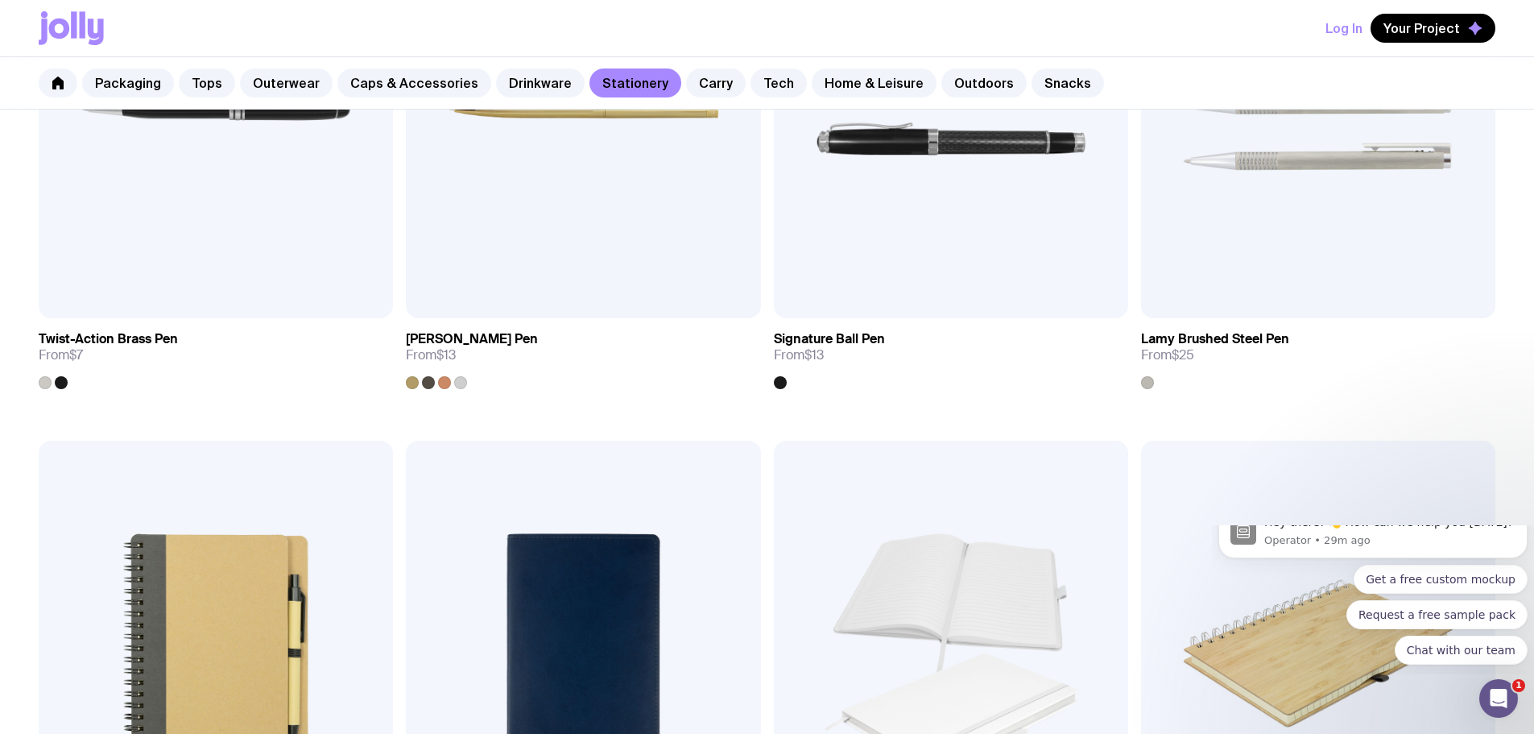
scroll to position [1047, 0]
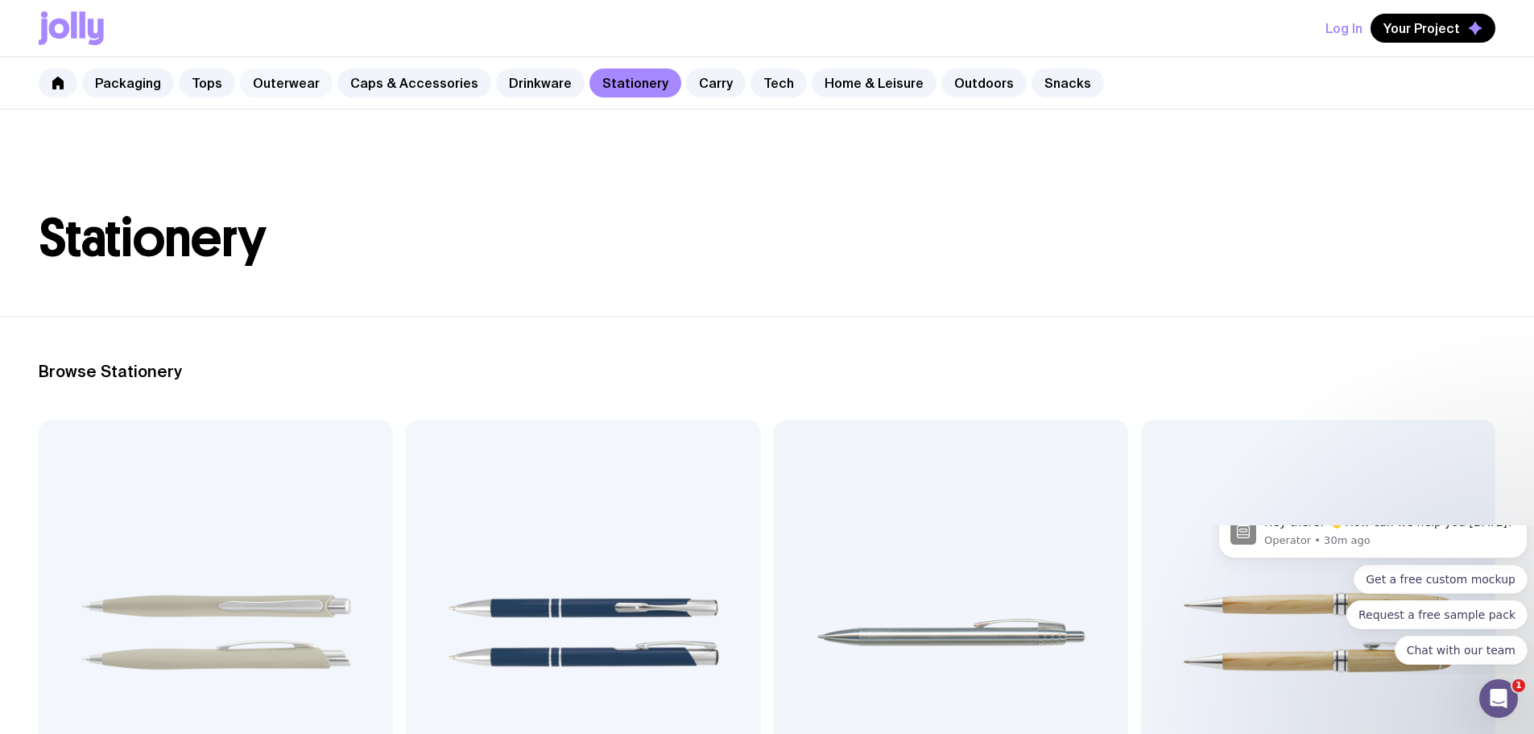
click at [264, 84] on link "Outerwear" at bounding box center [286, 82] width 93 height 29
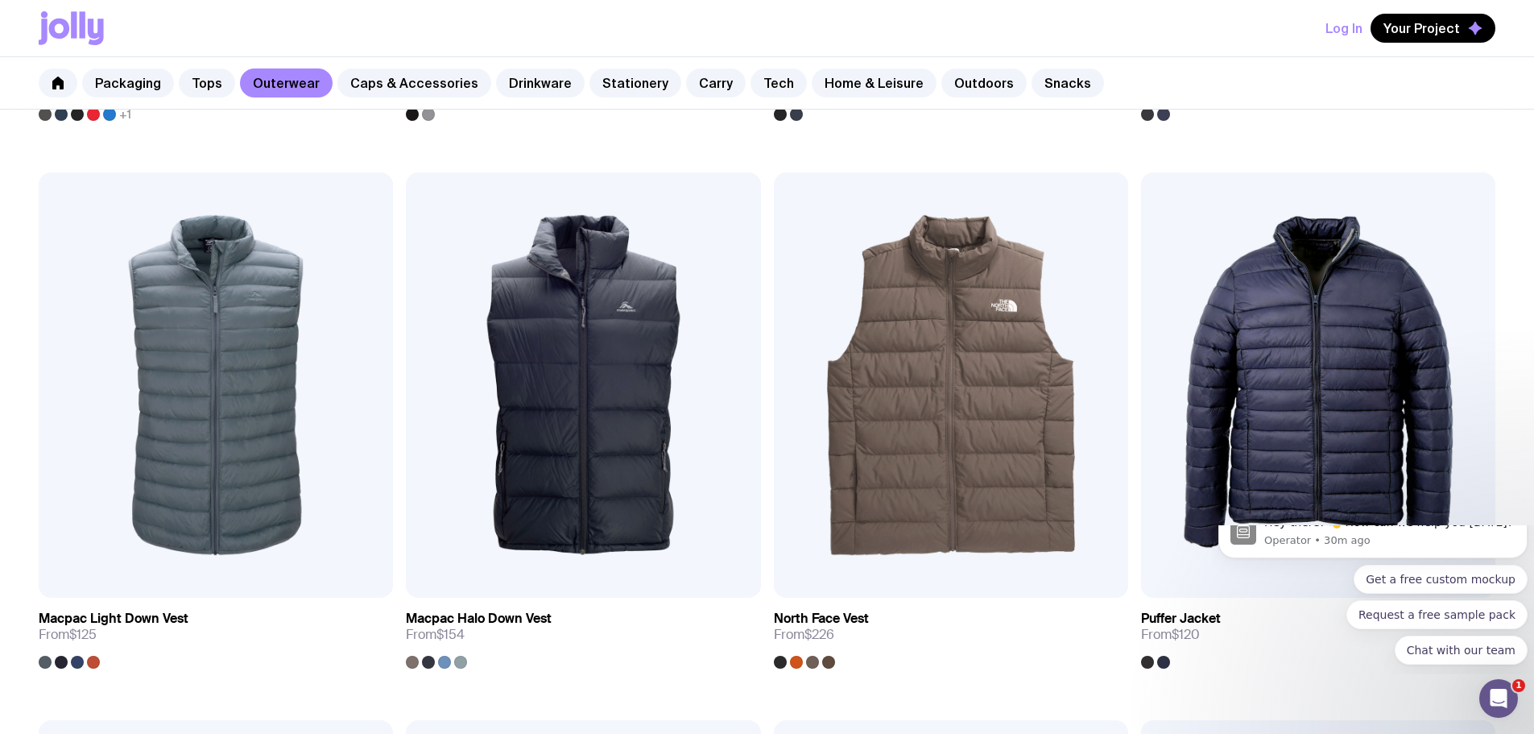
scroll to position [1369, 0]
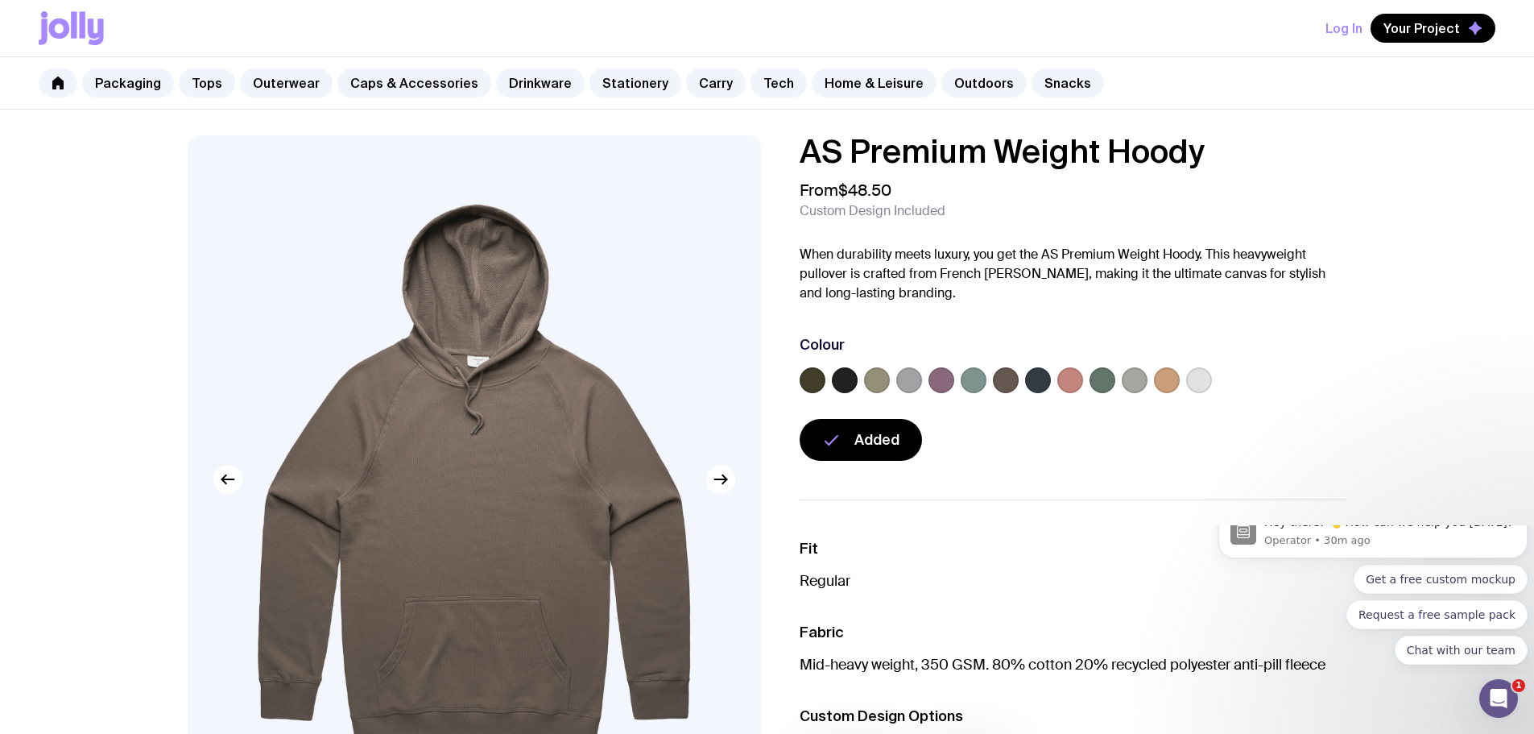
click at [946, 376] on label at bounding box center [942, 380] width 26 height 26
click at [0, 0] on input "radio" at bounding box center [0, 0] width 0 height 0
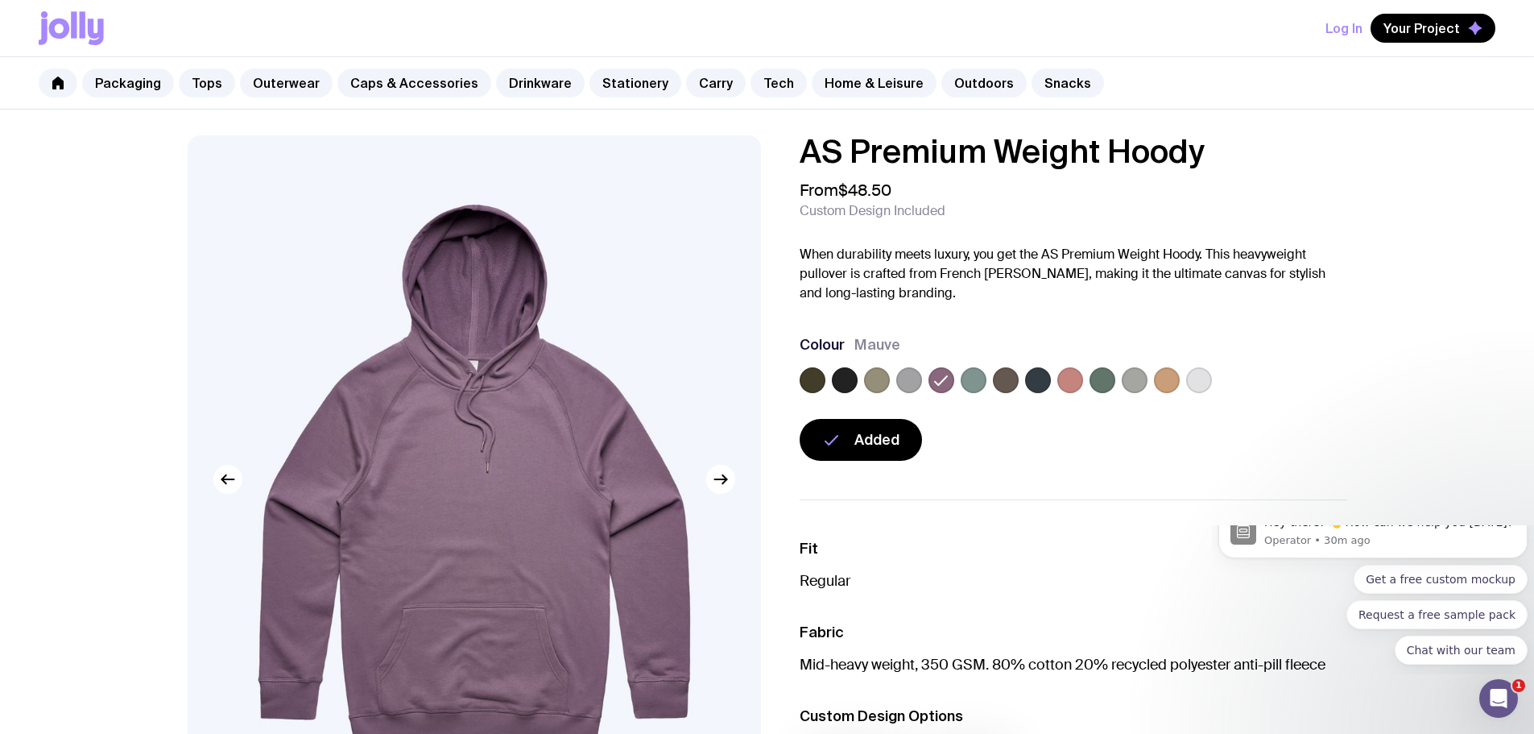
click at [979, 382] on label at bounding box center [974, 380] width 26 height 26
click at [0, 0] on input "radio" at bounding box center [0, 0] width 0 height 0
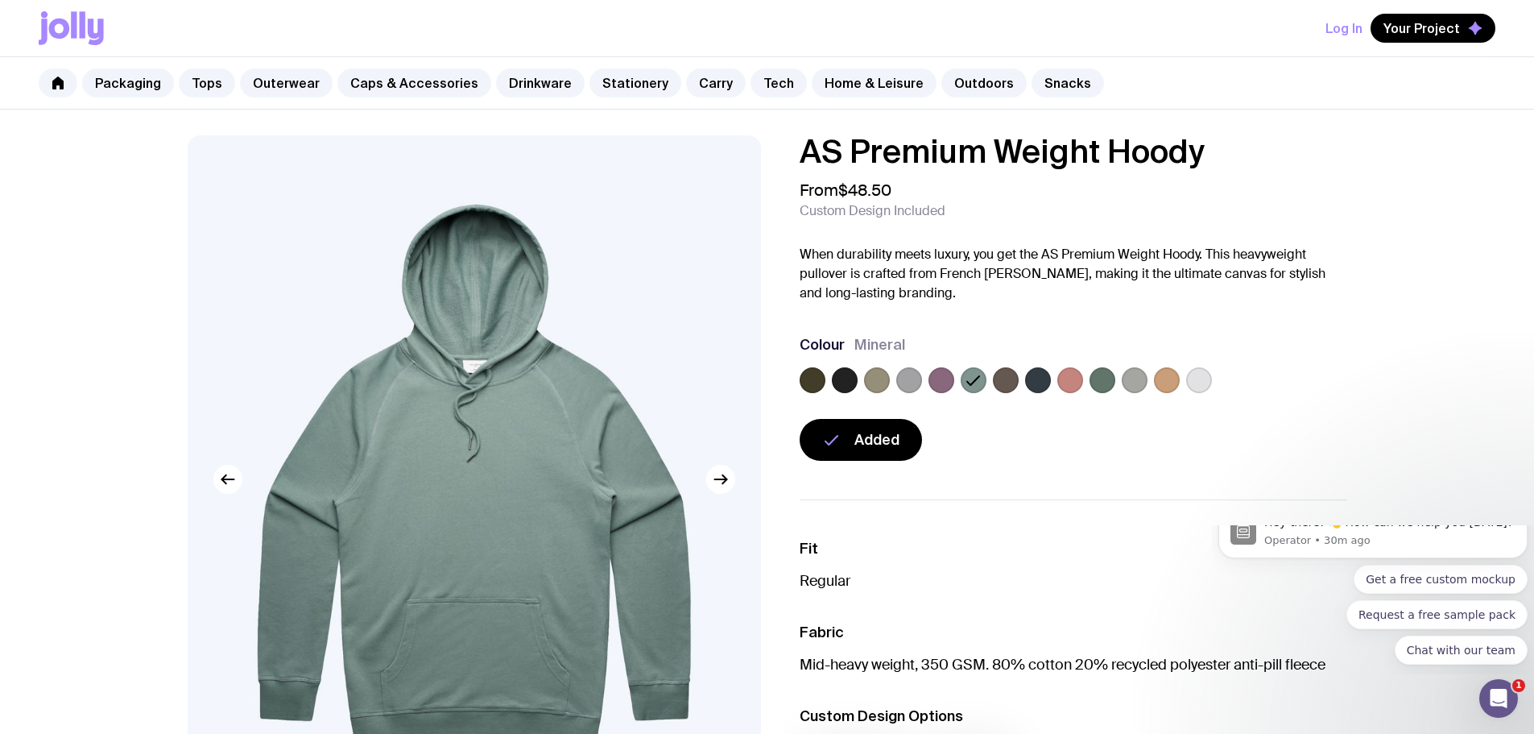
click at [1202, 378] on label at bounding box center [1200, 380] width 26 height 26
click at [0, 0] on input "radio" at bounding box center [0, 0] width 0 height 0
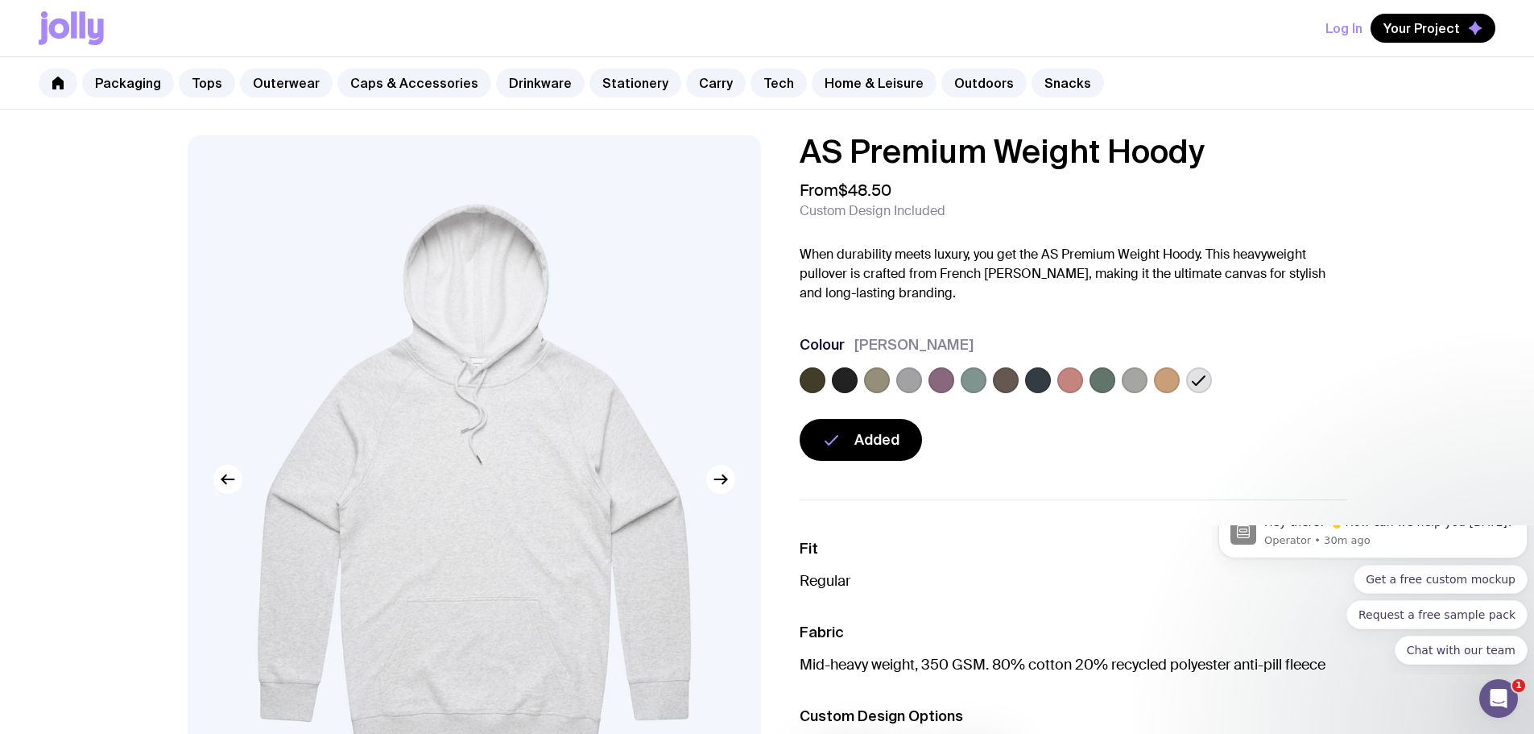
click at [1168, 380] on label at bounding box center [1167, 380] width 26 height 26
click at [0, 0] on input "radio" at bounding box center [0, 0] width 0 height 0
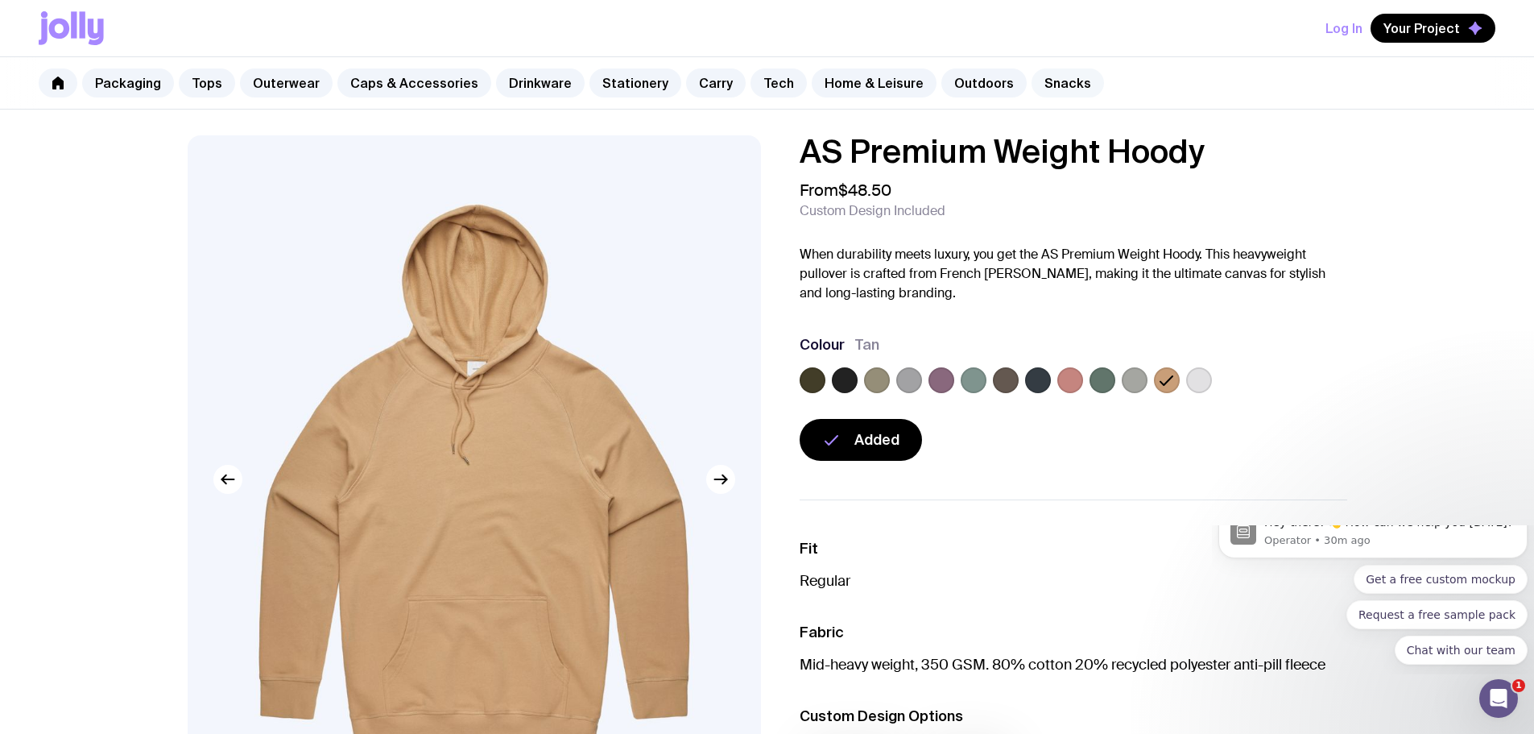
click at [1039, 79] on link "Snacks" at bounding box center [1068, 82] width 72 height 29
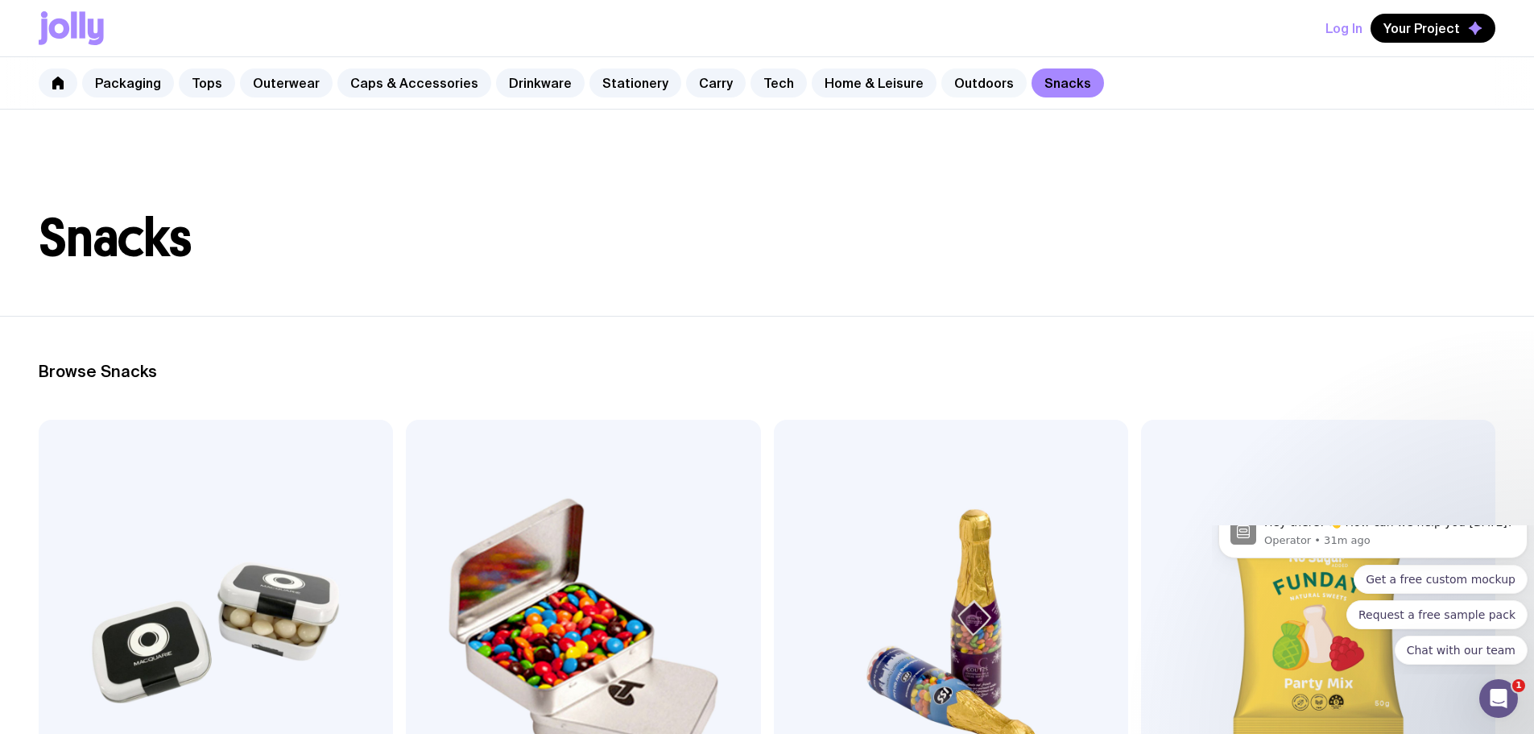
drag, startPoint x: 943, startPoint y: 89, endPoint x: 928, endPoint y: 97, distance: 17.3
click at [943, 89] on link "Outdoors" at bounding box center [984, 82] width 85 height 29
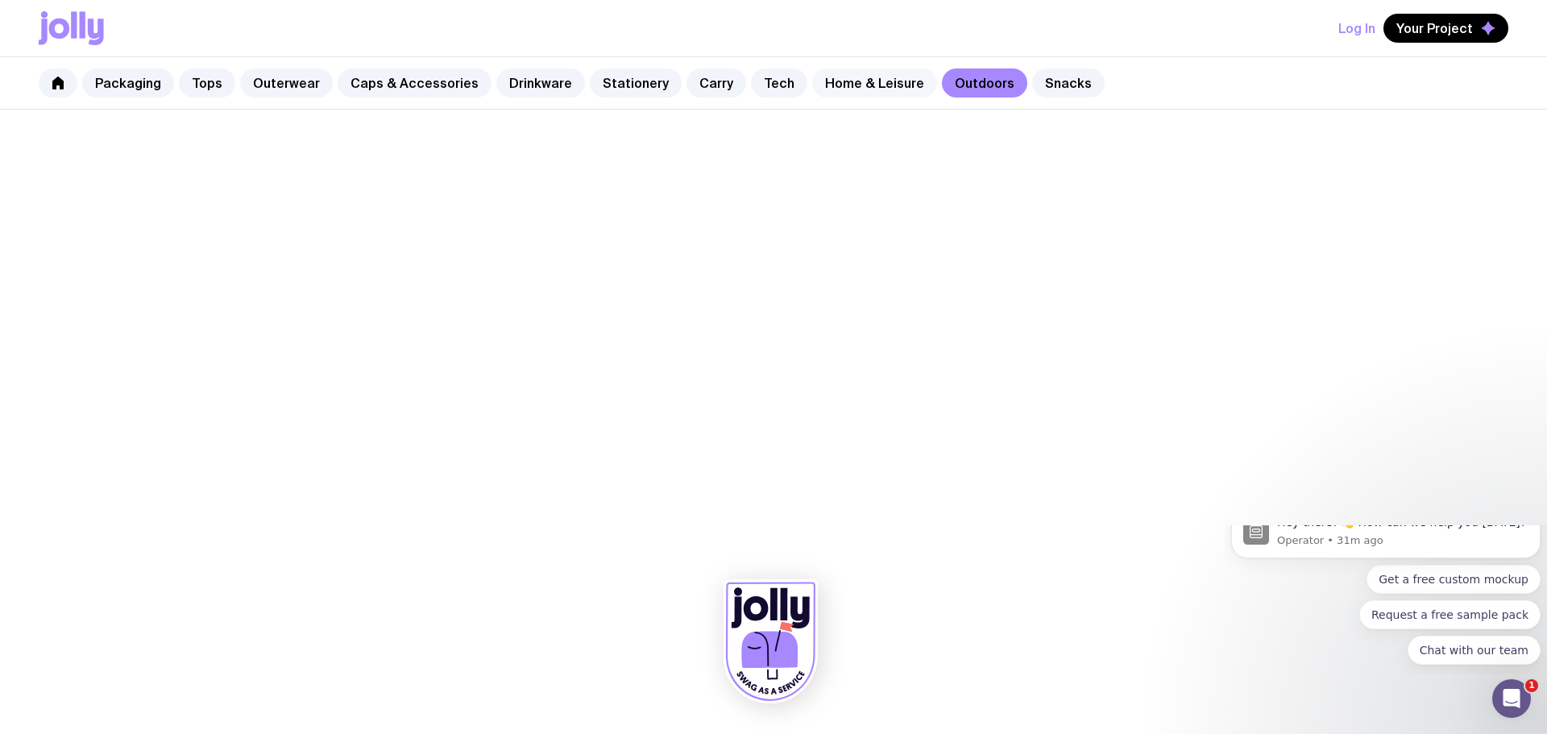
click at [859, 88] on link "Home & Leisure" at bounding box center [874, 82] width 125 height 29
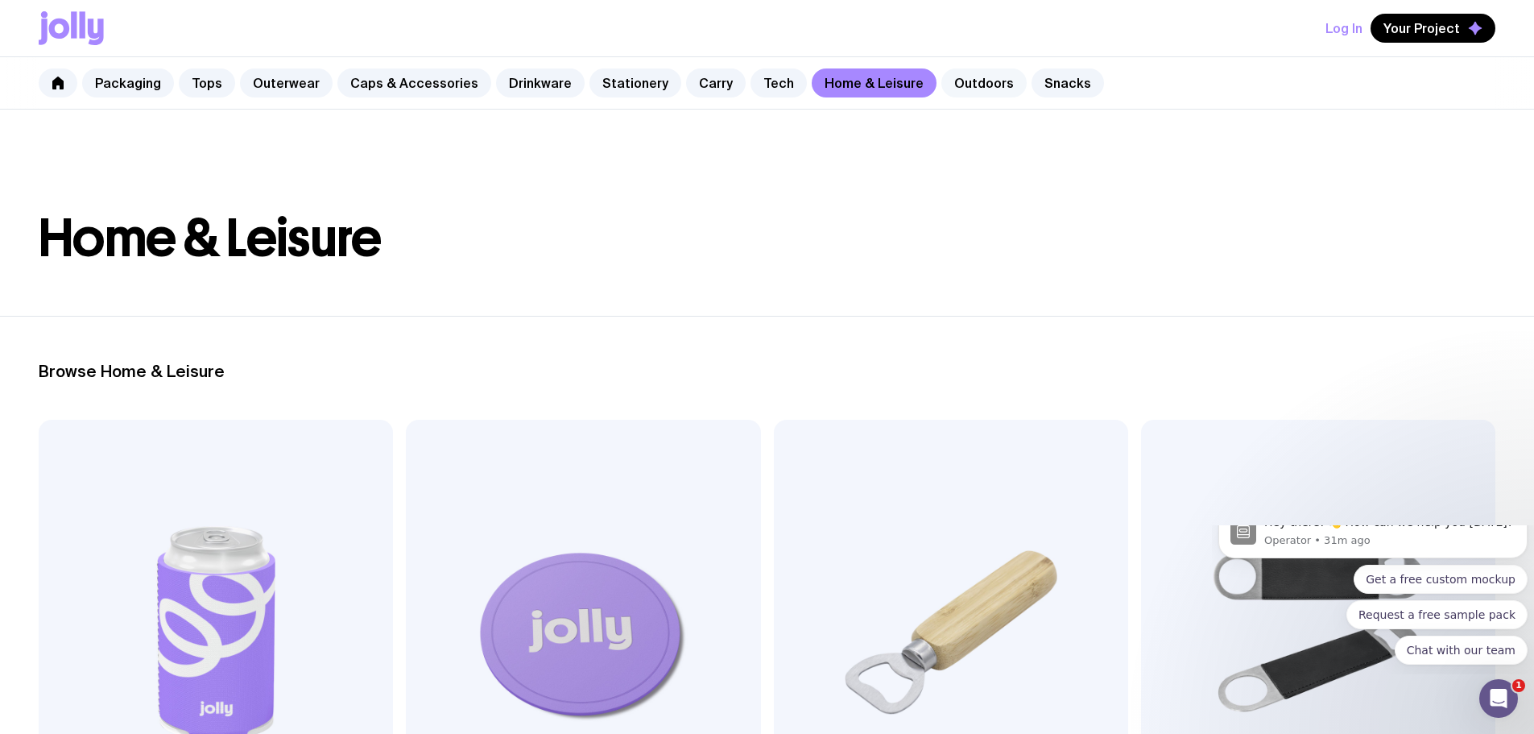
click at [942, 81] on link "Outdoors" at bounding box center [984, 82] width 85 height 29
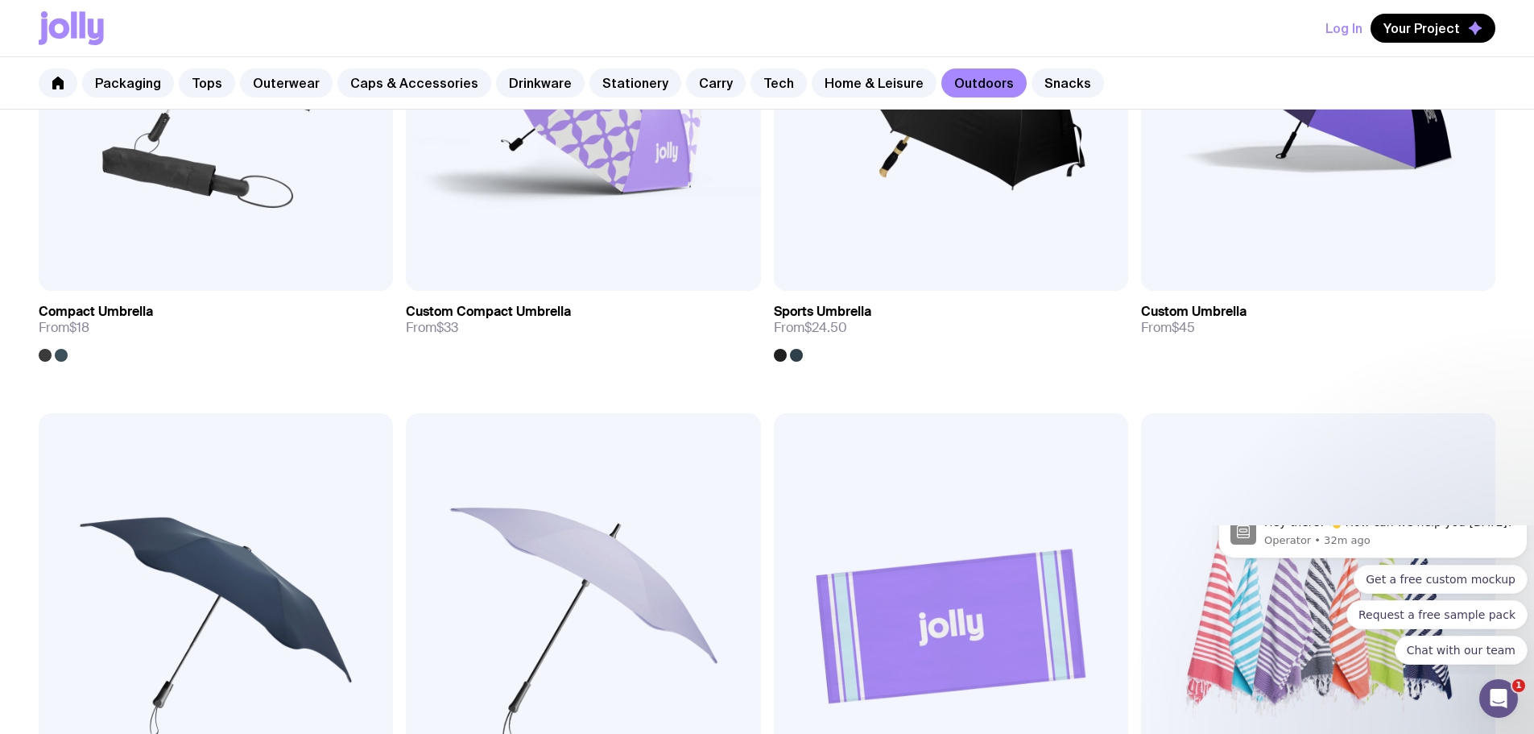
scroll to position [545, 0]
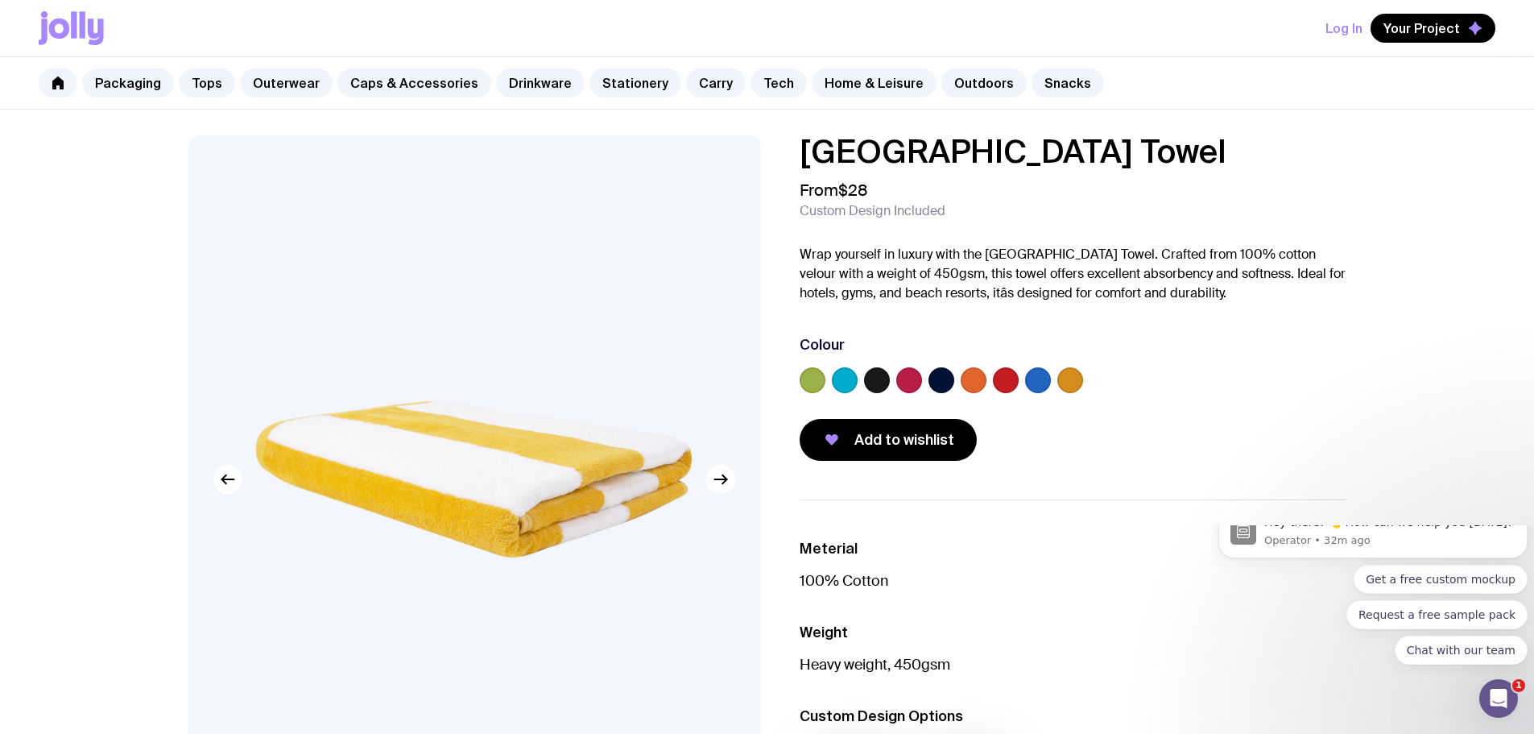
click at [885, 373] on label at bounding box center [877, 380] width 26 height 26
click at [0, 0] on input "radio" at bounding box center [0, 0] width 0 height 0
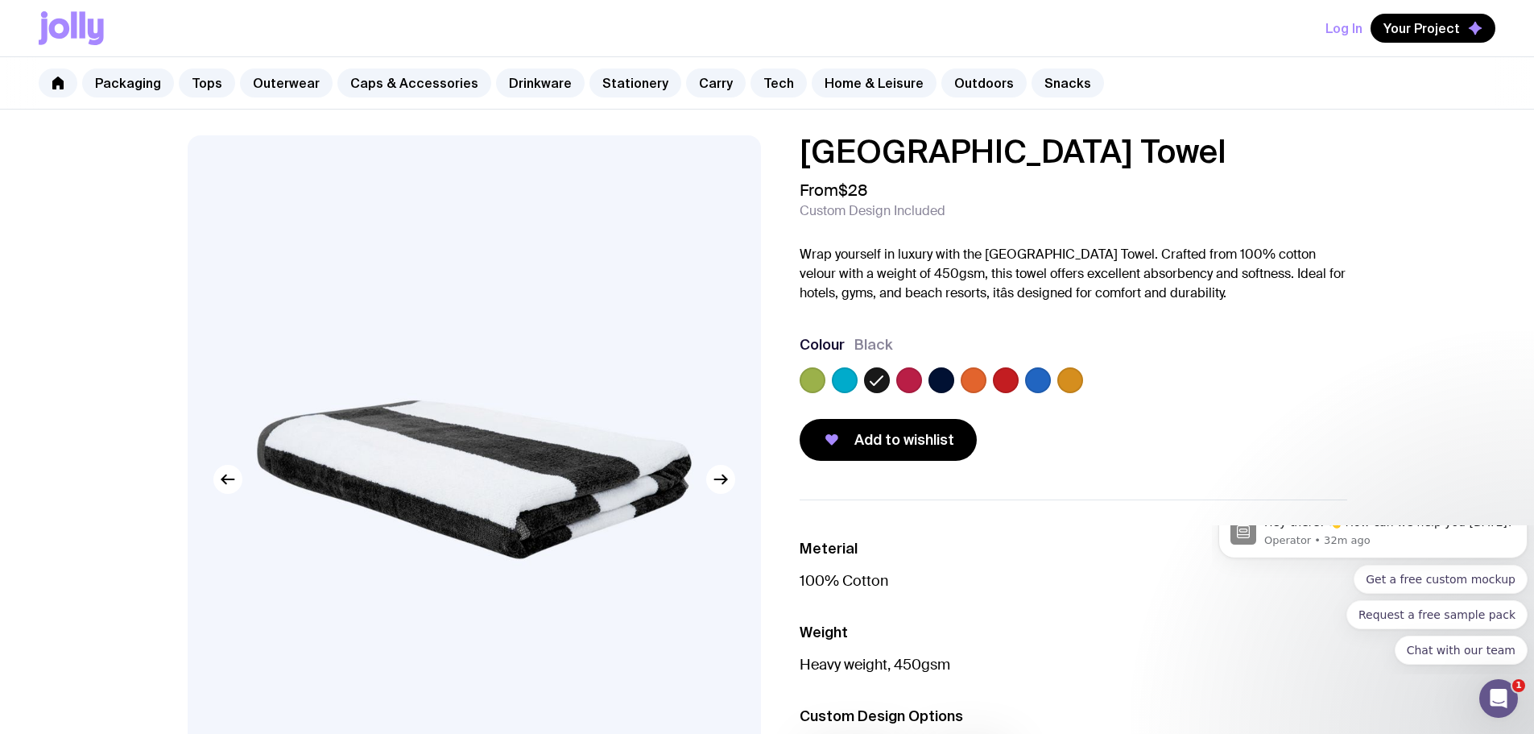
click at [919, 375] on label at bounding box center [910, 380] width 26 height 26
click at [0, 0] on input "radio" at bounding box center [0, 0] width 0 height 0
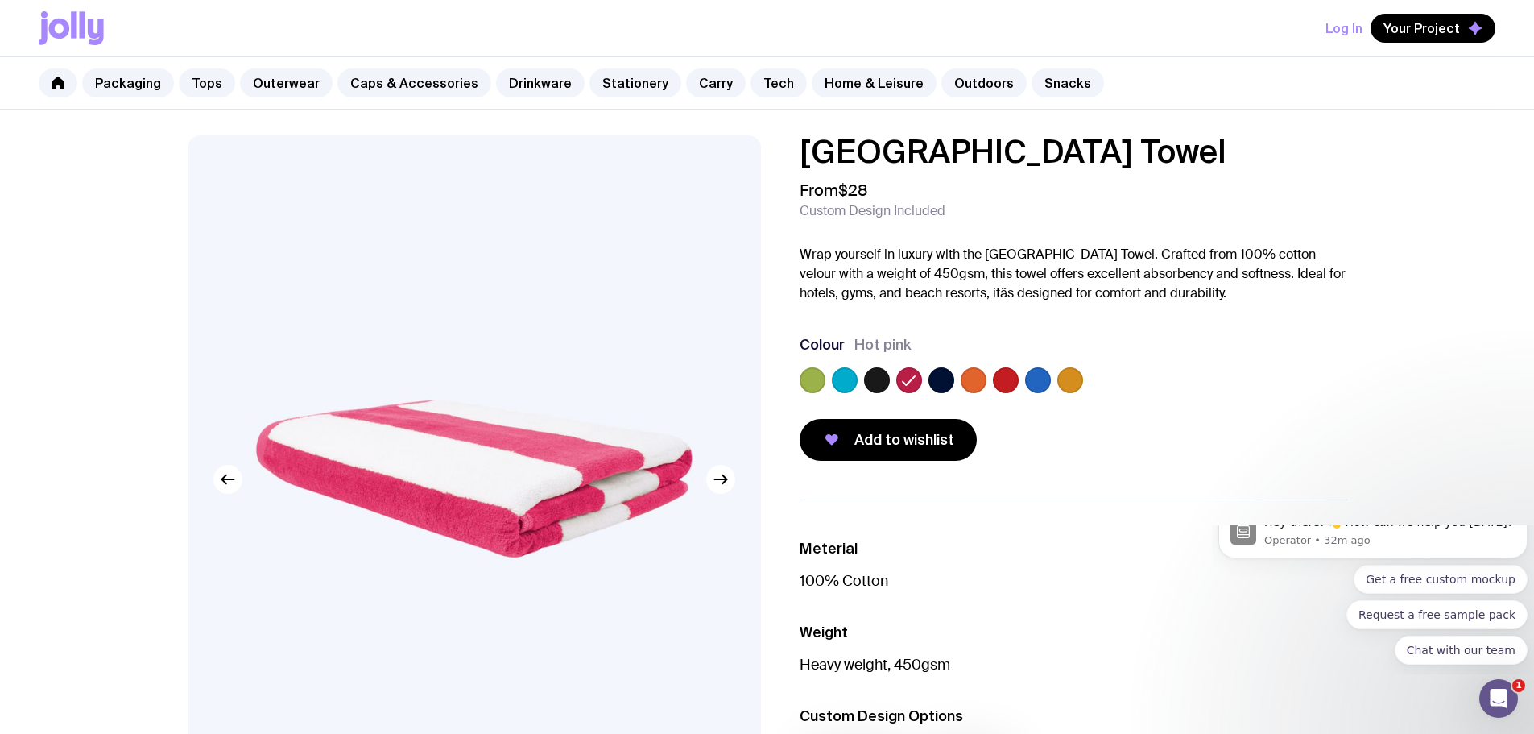
click at [951, 376] on label at bounding box center [942, 380] width 26 height 26
click at [0, 0] on input "radio" at bounding box center [0, 0] width 0 height 0
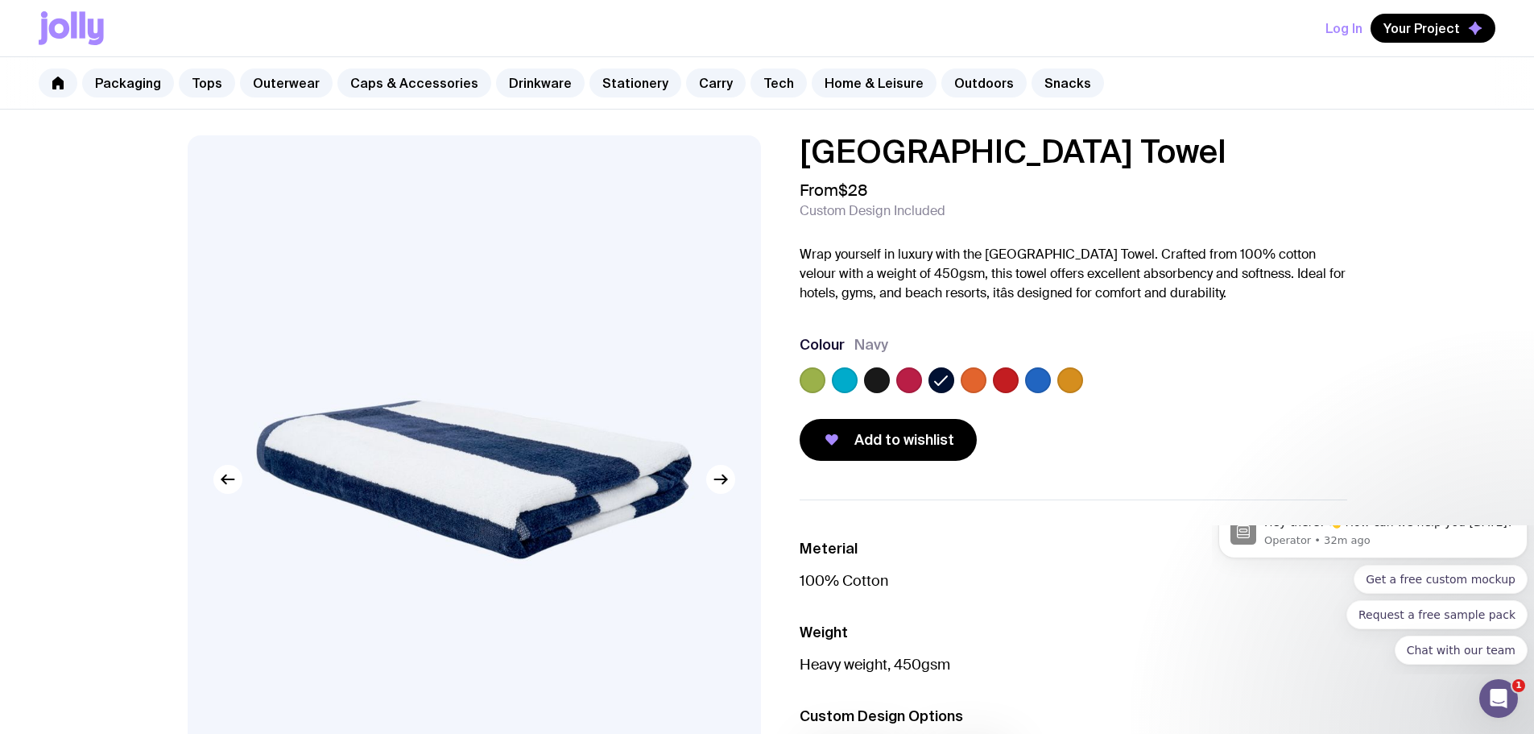
click at [1013, 376] on label at bounding box center [1006, 380] width 26 height 26
click at [0, 0] on input "radio" at bounding box center [0, 0] width 0 height 0
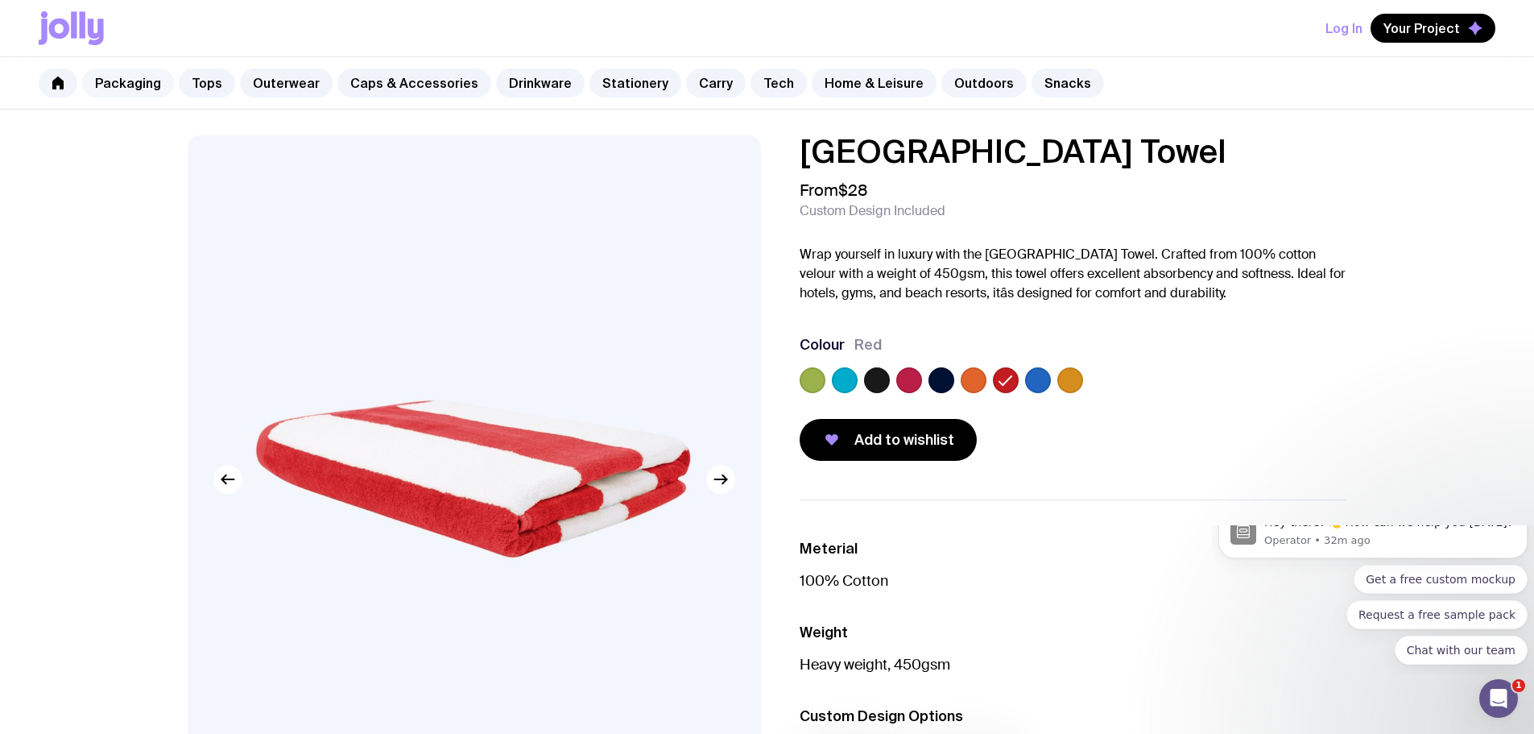
click at [147, 86] on link "Packaging" at bounding box center [128, 82] width 92 height 29
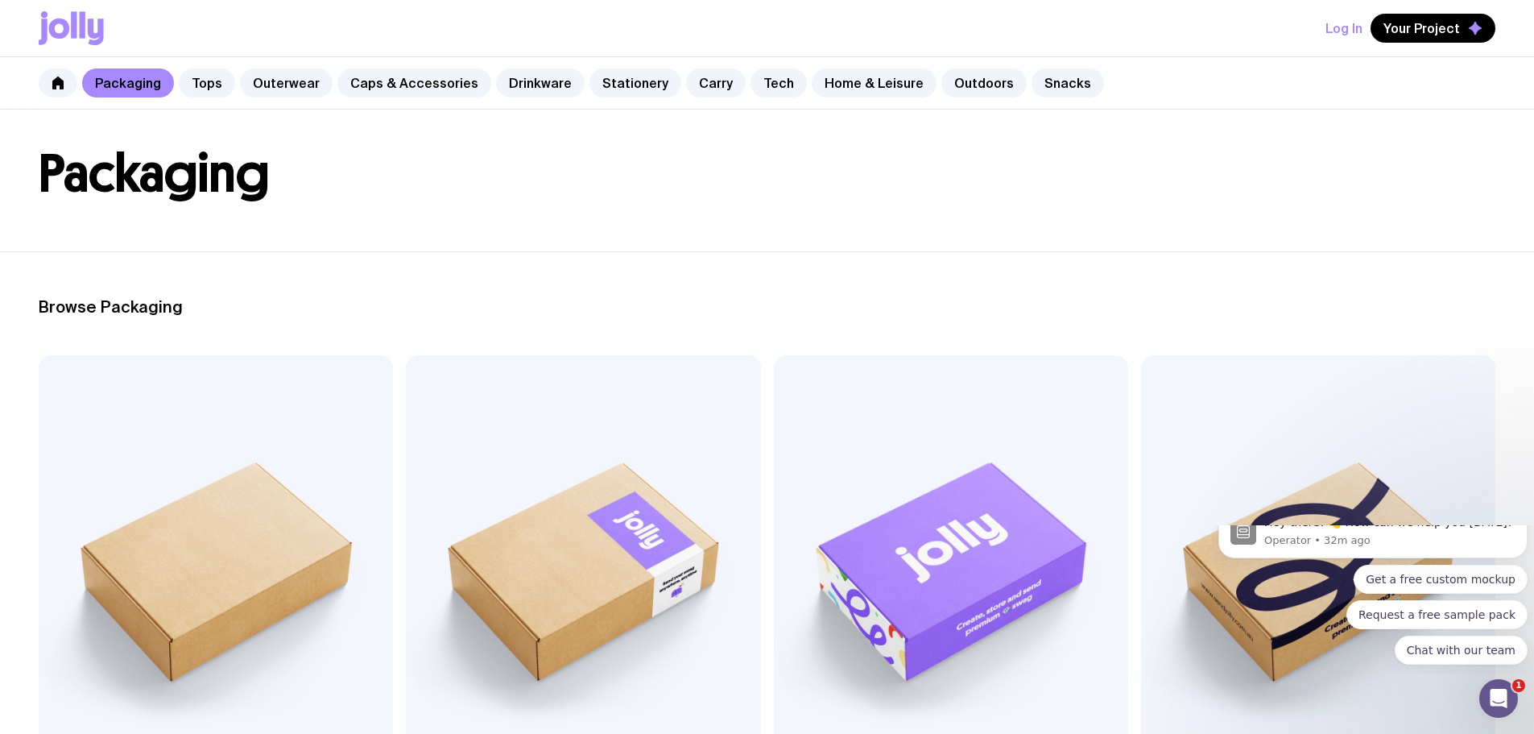
scroll to position [161, 0]
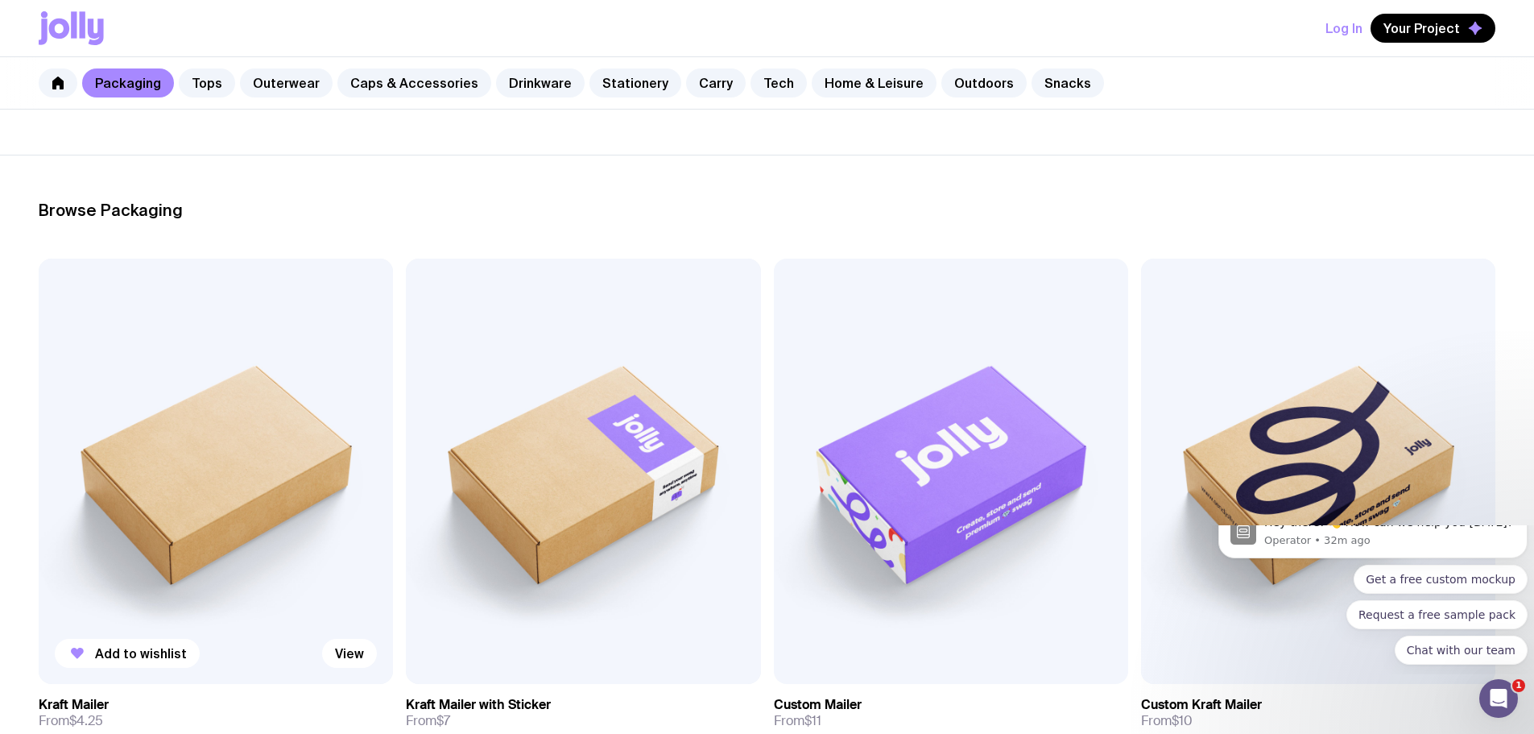
click at [206, 379] on img at bounding box center [216, 471] width 354 height 425
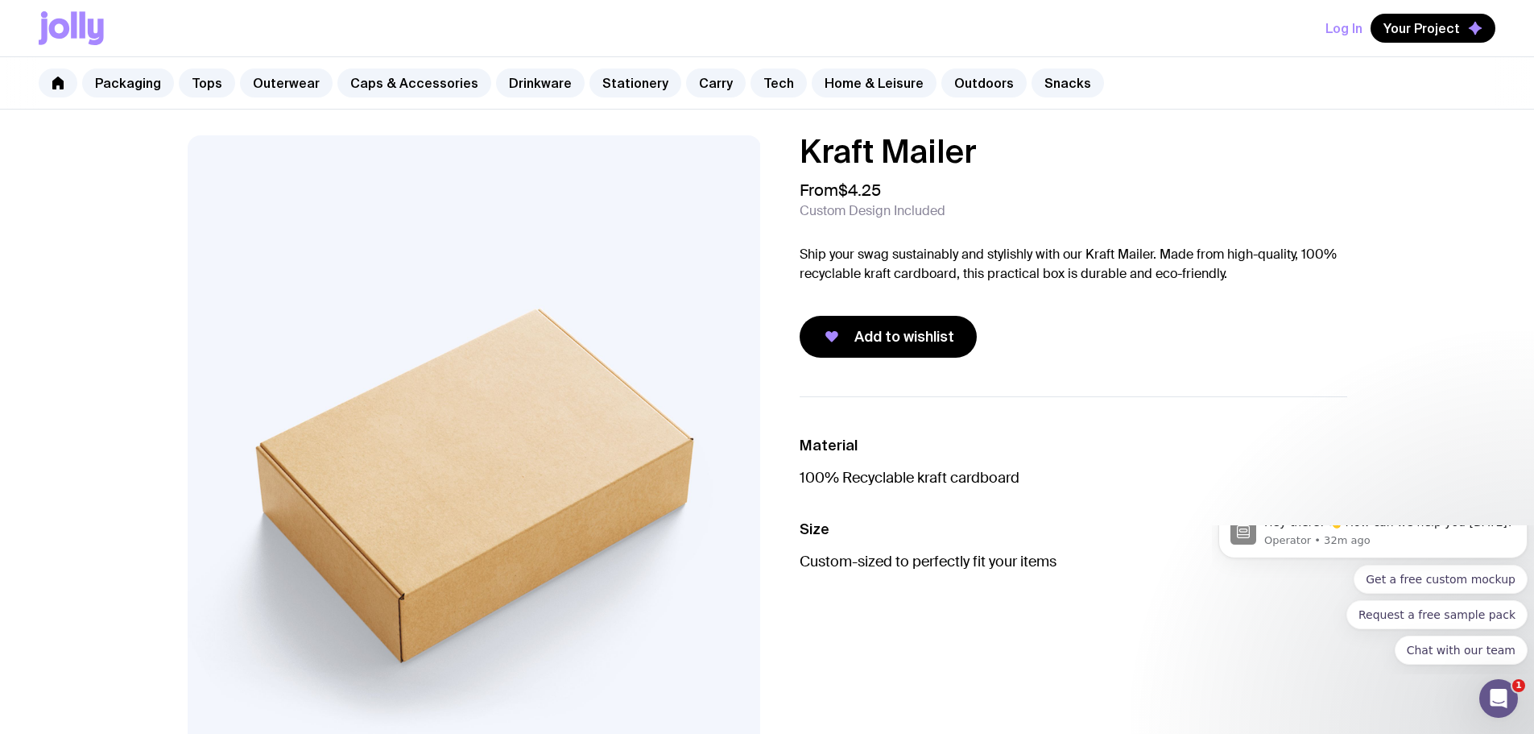
drag, startPoint x: 87, startPoint y: 14, endPoint x: 474, endPoint y: 52, distance: 388.6
click at [86, 14] on icon at bounding box center [71, 28] width 65 height 34
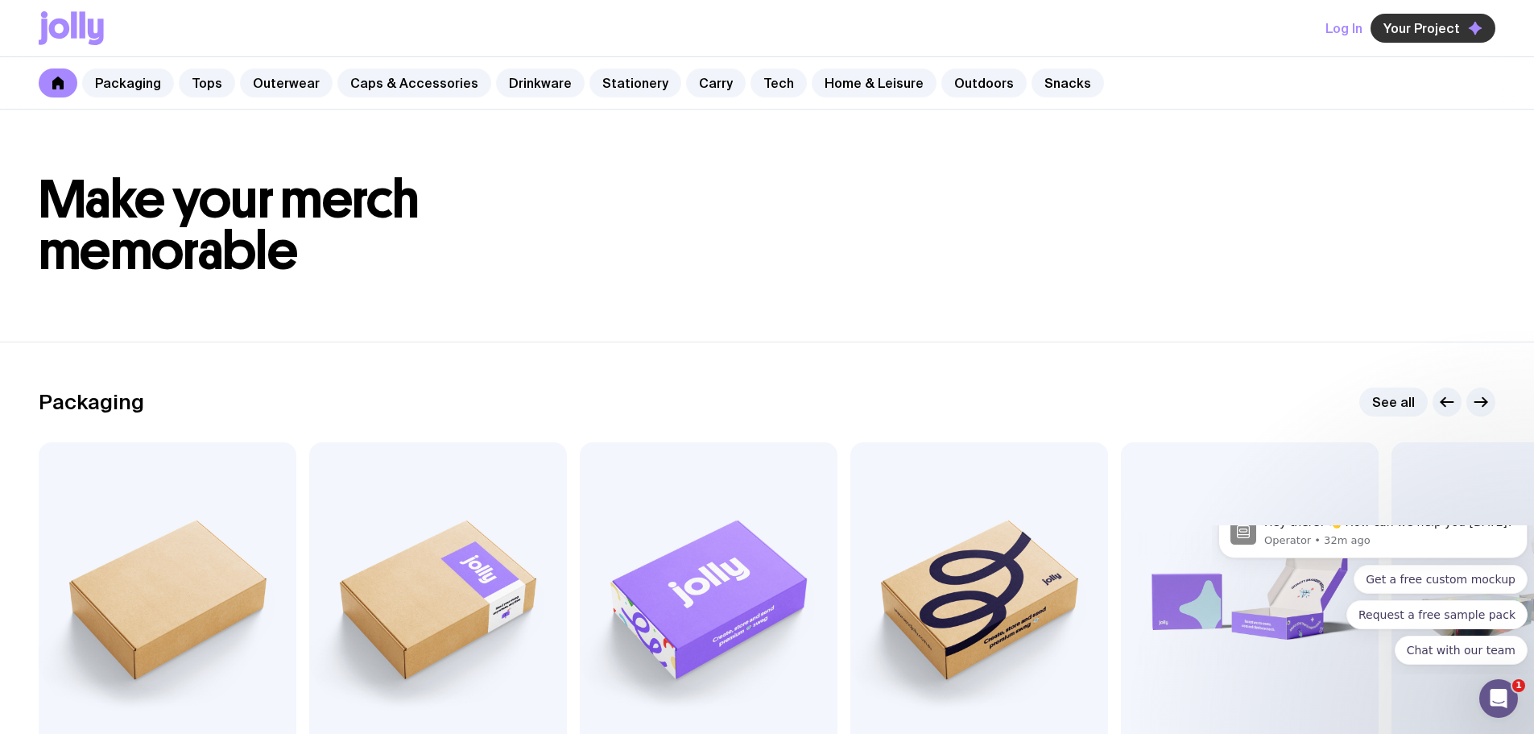
click at [1452, 21] on span "Your Project" at bounding box center [1422, 28] width 77 height 16
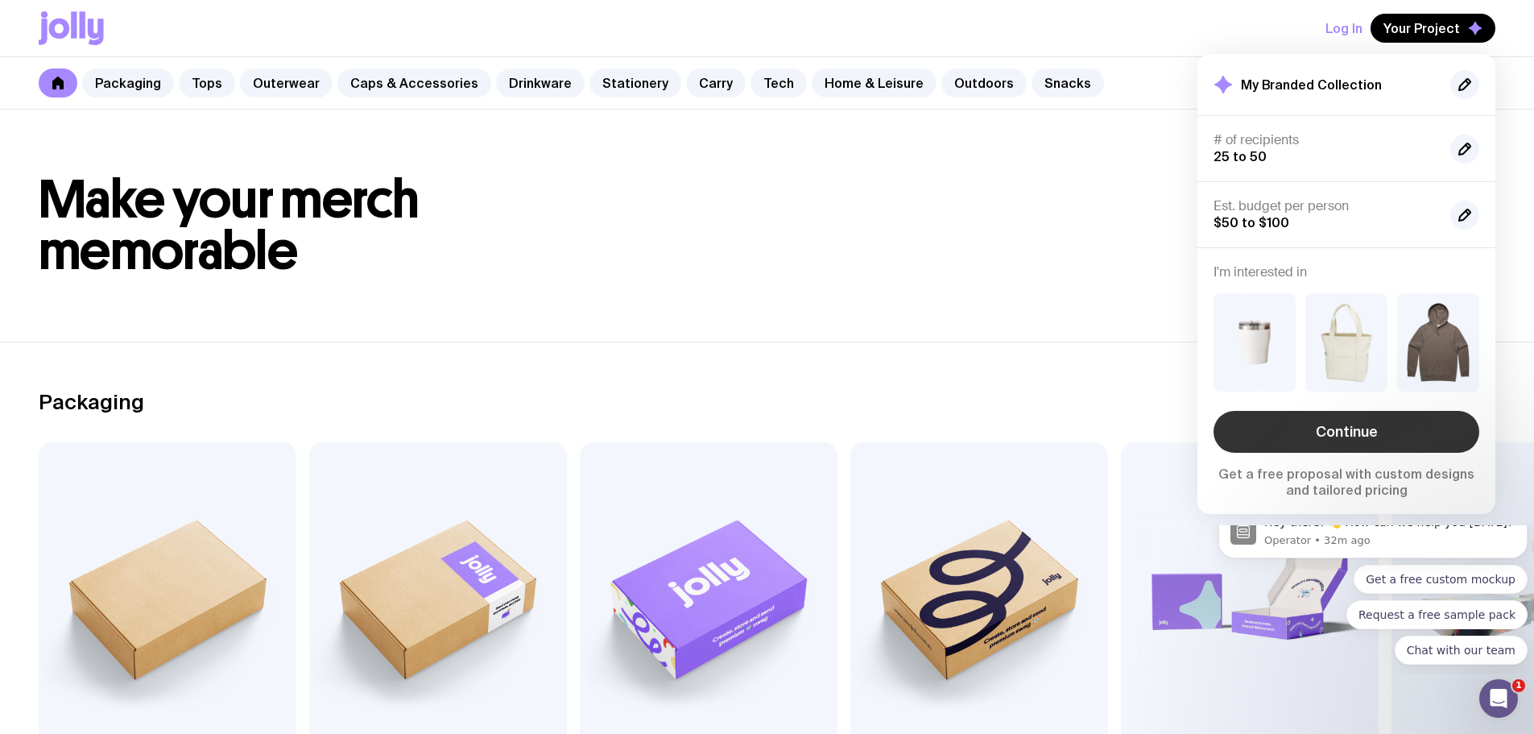
click at [1375, 441] on link "Continue" at bounding box center [1347, 432] width 266 height 42
